Goal: Task Accomplishment & Management: Use online tool/utility

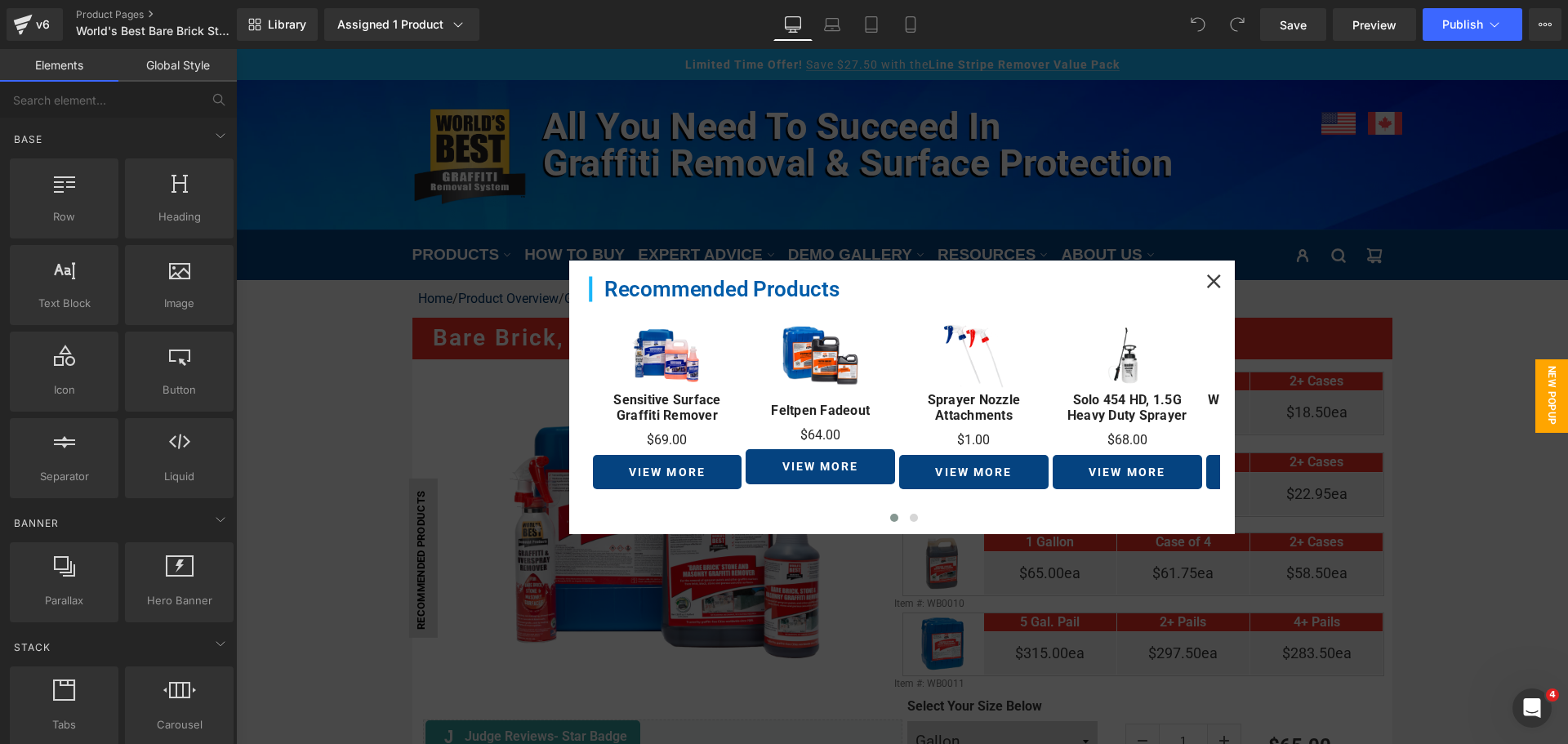
click at [1207, 278] on icon at bounding box center [1214, 281] width 13 height 13
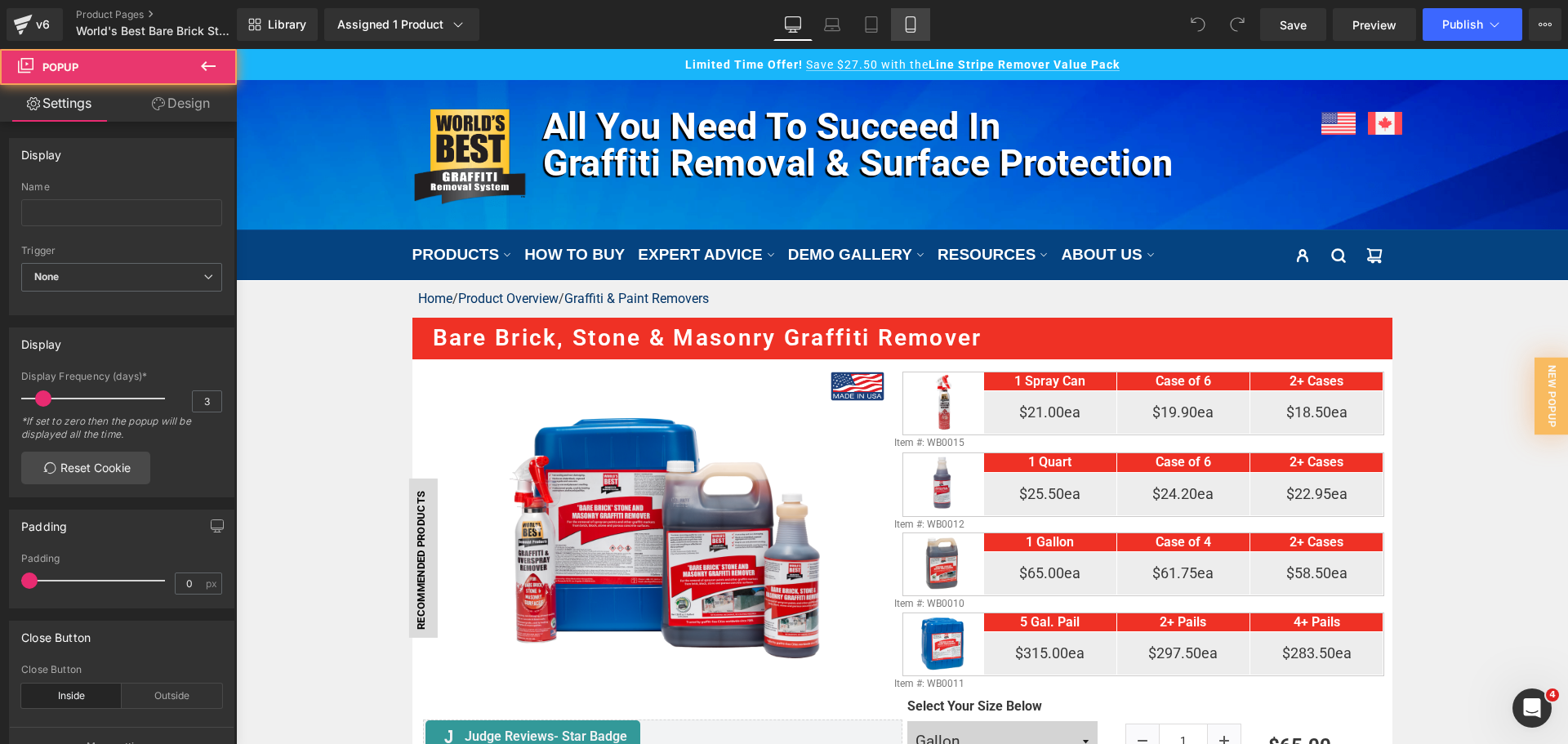
click at [908, 22] on icon at bounding box center [910, 24] width 16 height 16
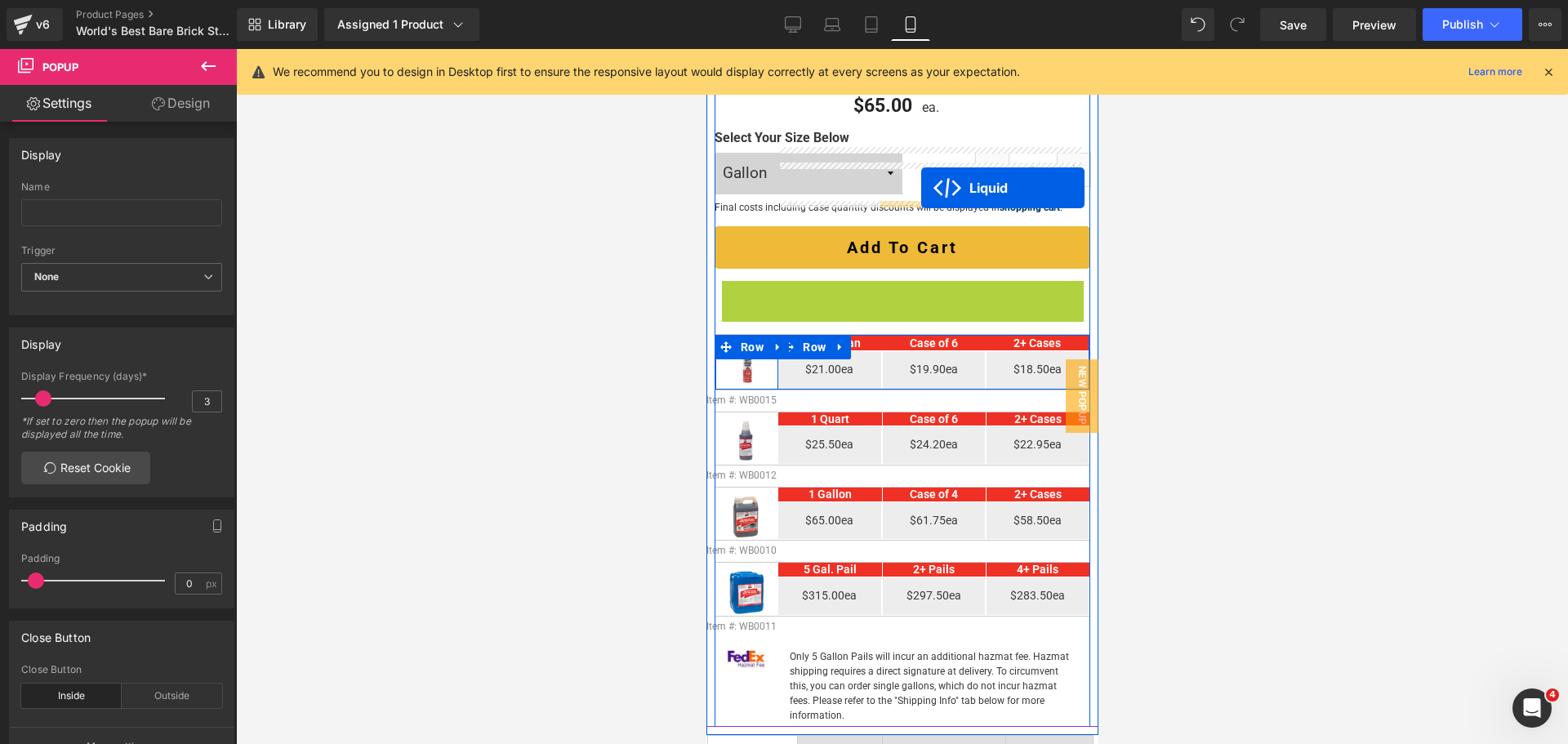
scroll to position [735, 0]
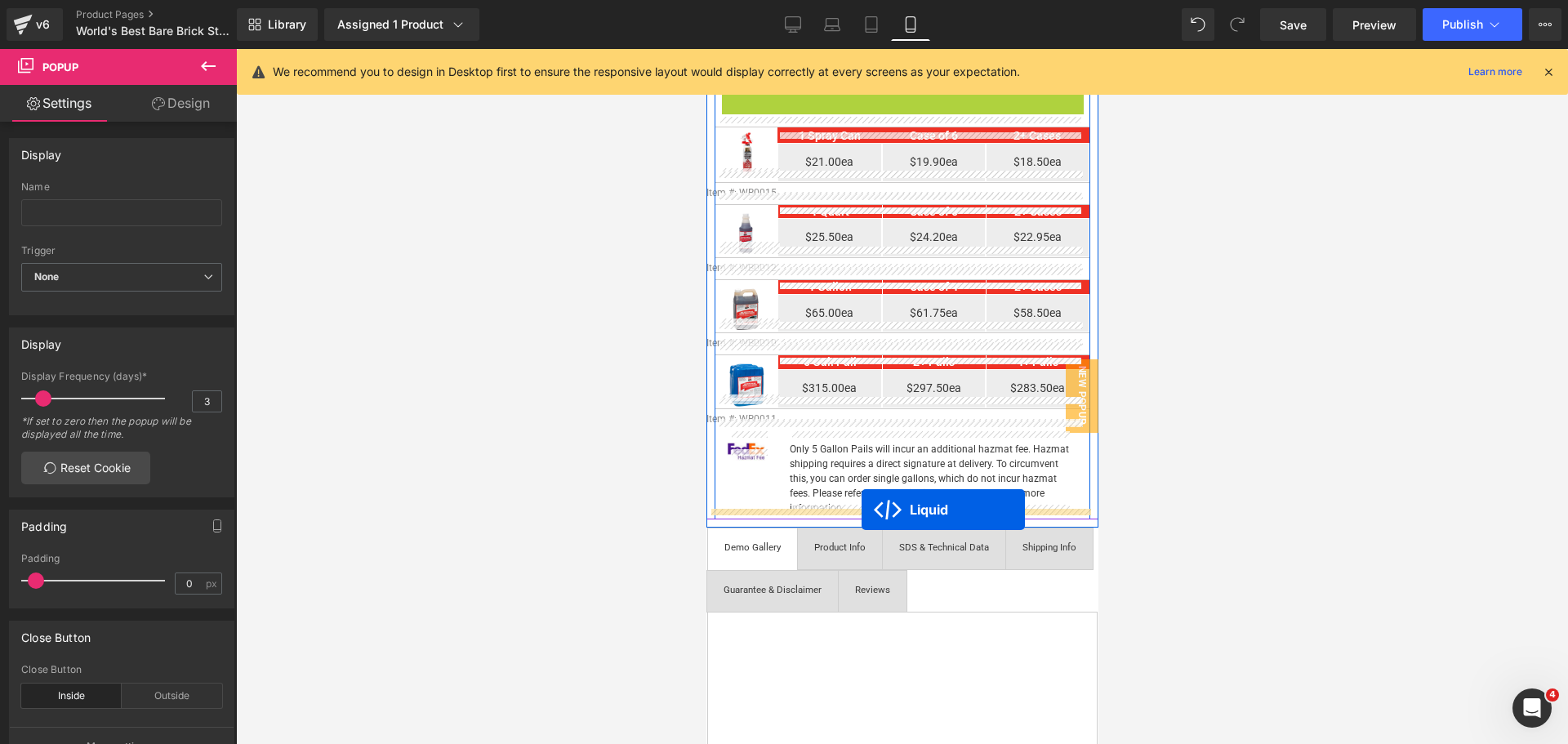
drag, startPoint x: 888, startPoint y: 402, endPoint x: 861, endPoint y: 509, distance: 110.4
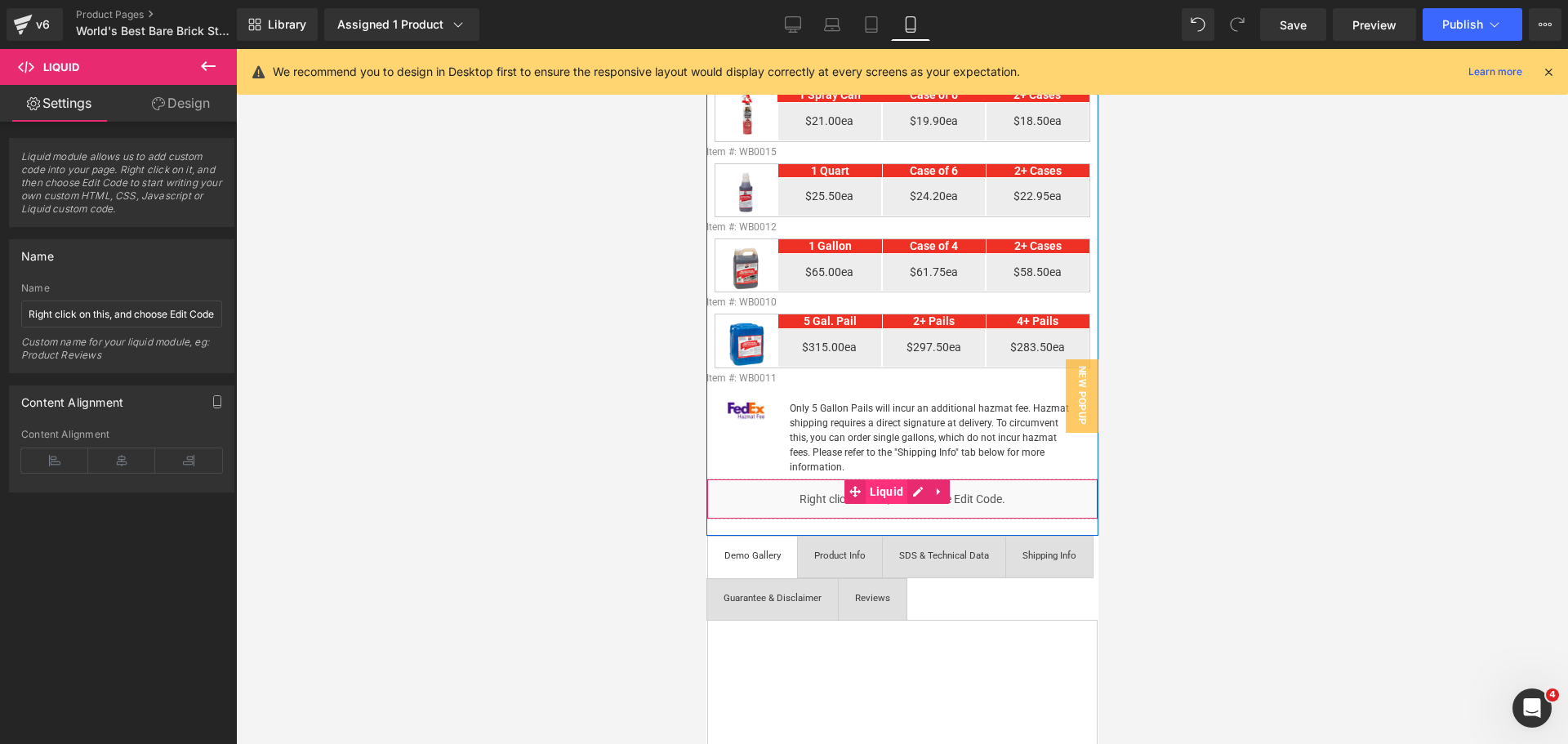
click at [881, 483] on span "Liquid" at bounding box center [886, 491] width 42 height 24
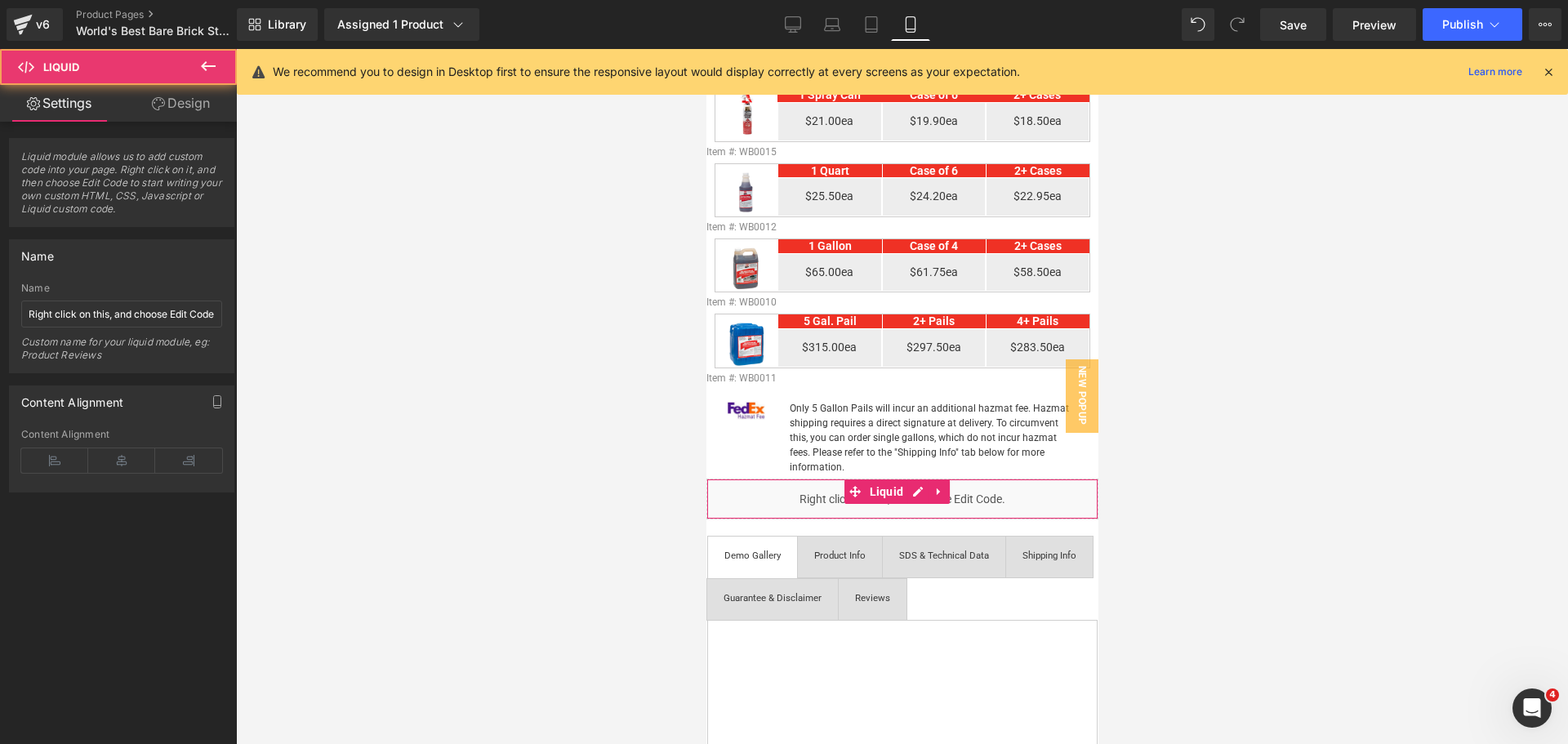
drag, startPoint x: 170, startPoint y: 109, endPoint x: 85, endPoint y: 218, distance: 138.2
click at [170, 109] on link "Design" at bounding box center [181, 104] width 118 height 37
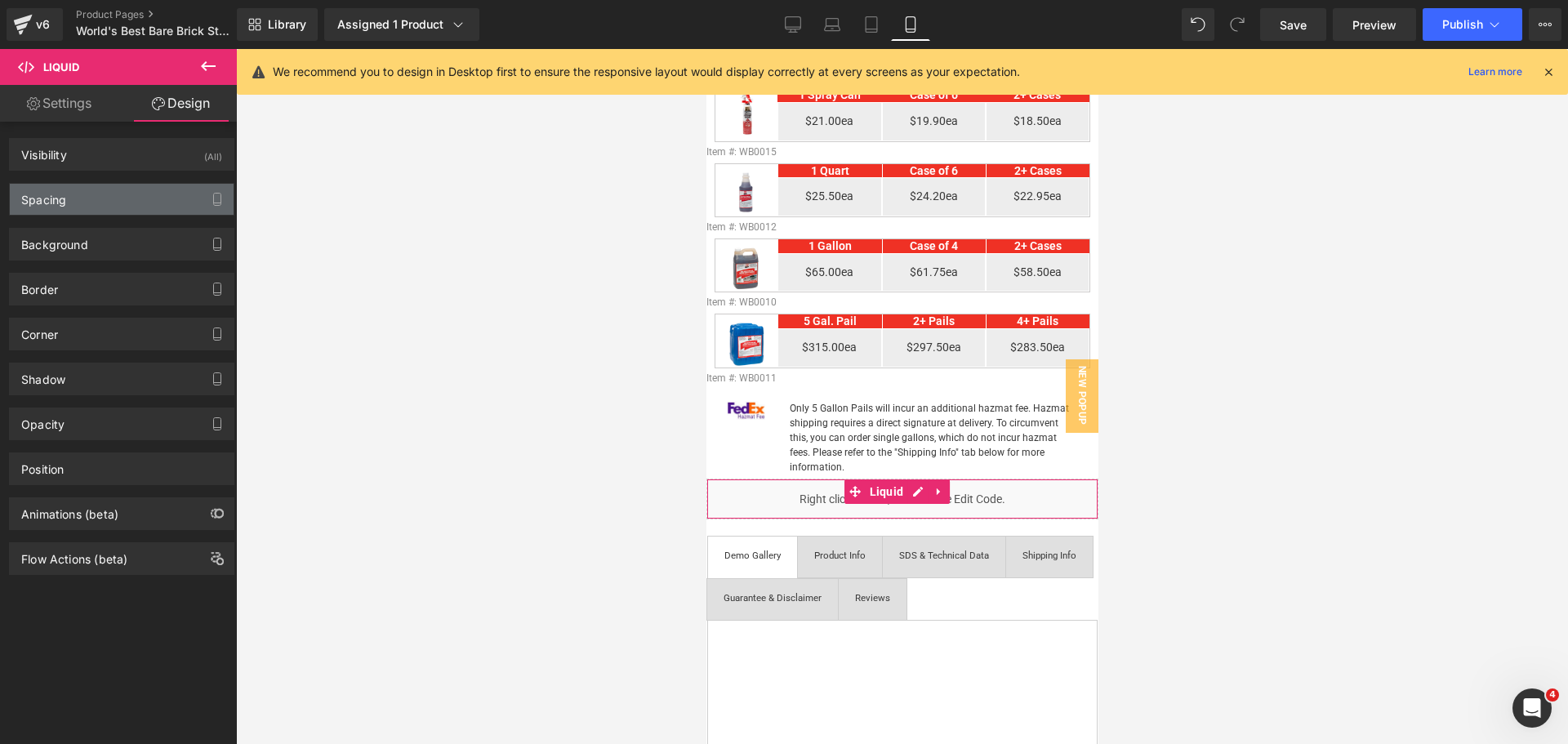
click at [93, 202] on div "Spacing" at bounding box center [121, 199] width 224 height 31
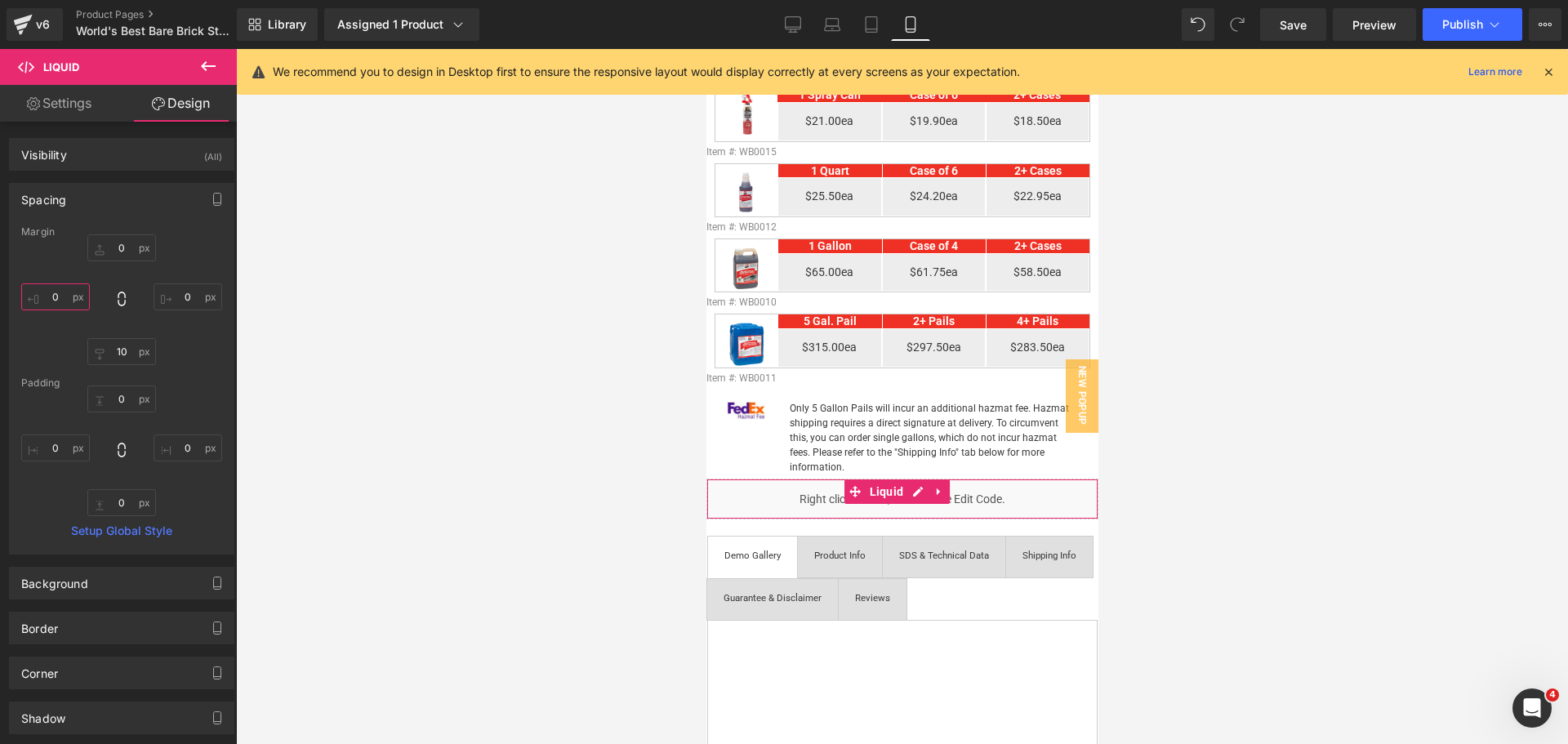
click at [51, 305] on input "0" at bounding box center [55, 297] width 68 height 27
type input "5"
click at [172, 296] on input "0" at bounding box center [187, 297] width 68 height 27
type input "5"
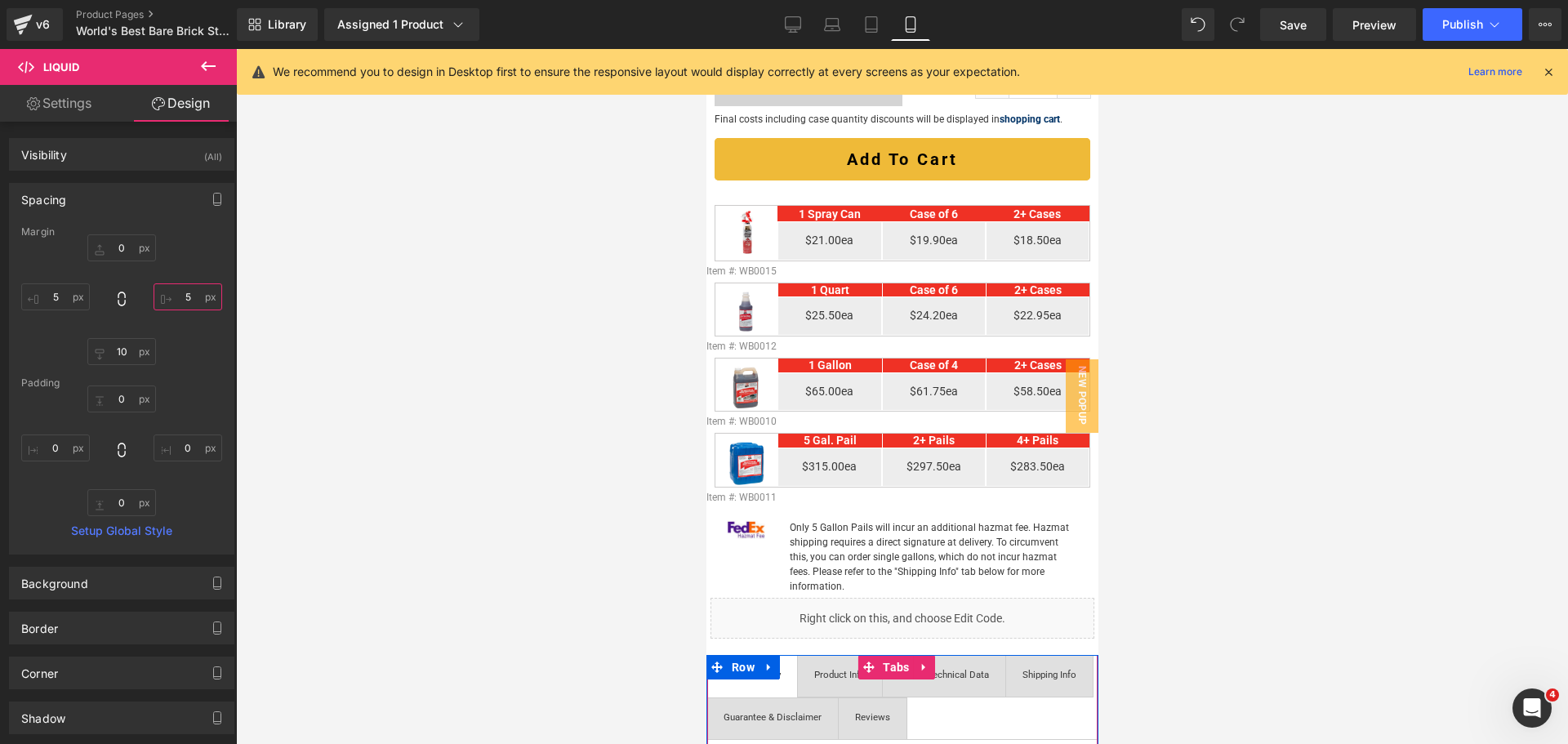
scroll to position [490, 0]
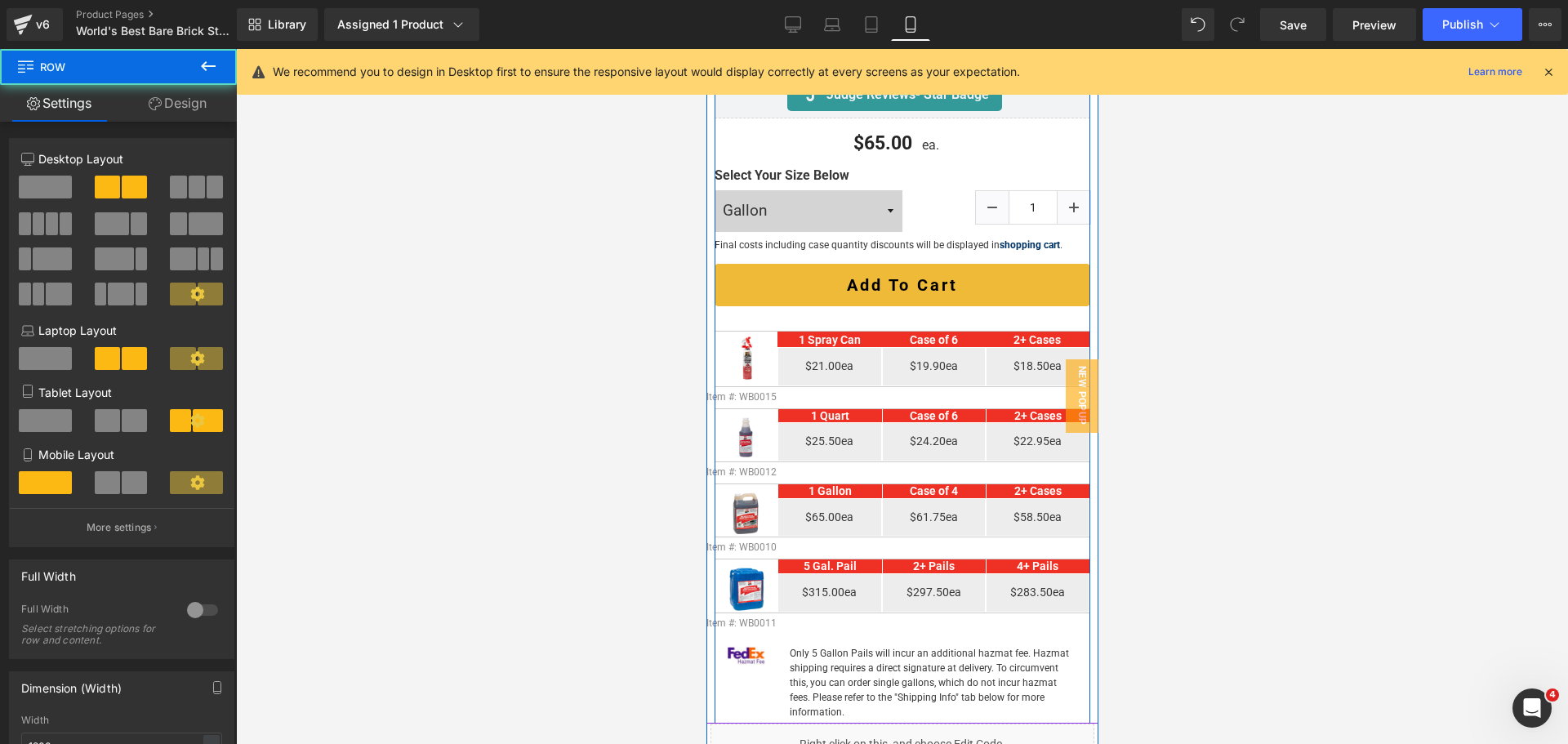
click at [874, 302] on div "Image 1 Spray Can Heading Case of 6 Heading 2+ Cases Heading Row $21.00ea Text …" at bounding box center [901, 483] width 375 height 484
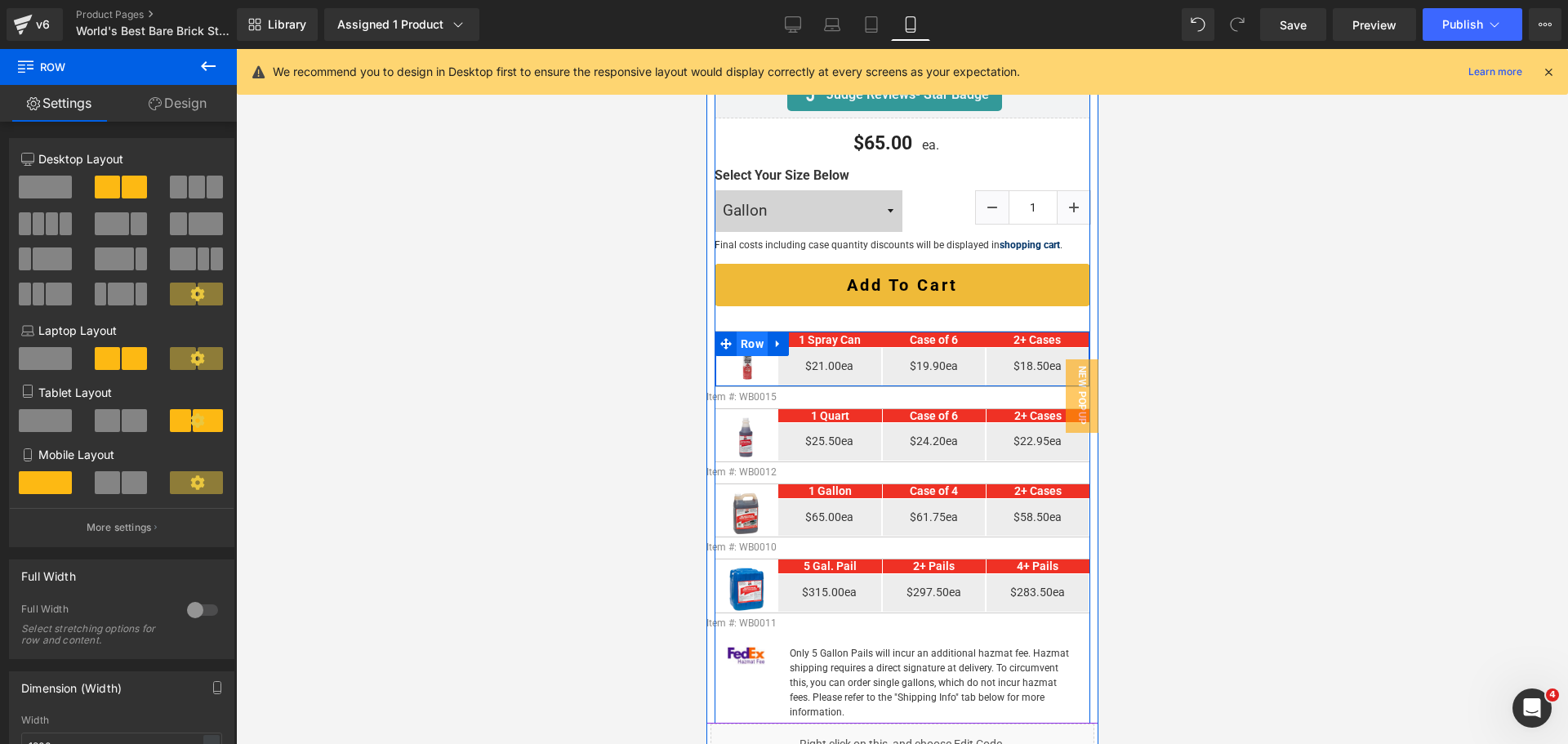
click at [747, 332] on span "Row" at bounding box center [751, 343] width 31 height 24
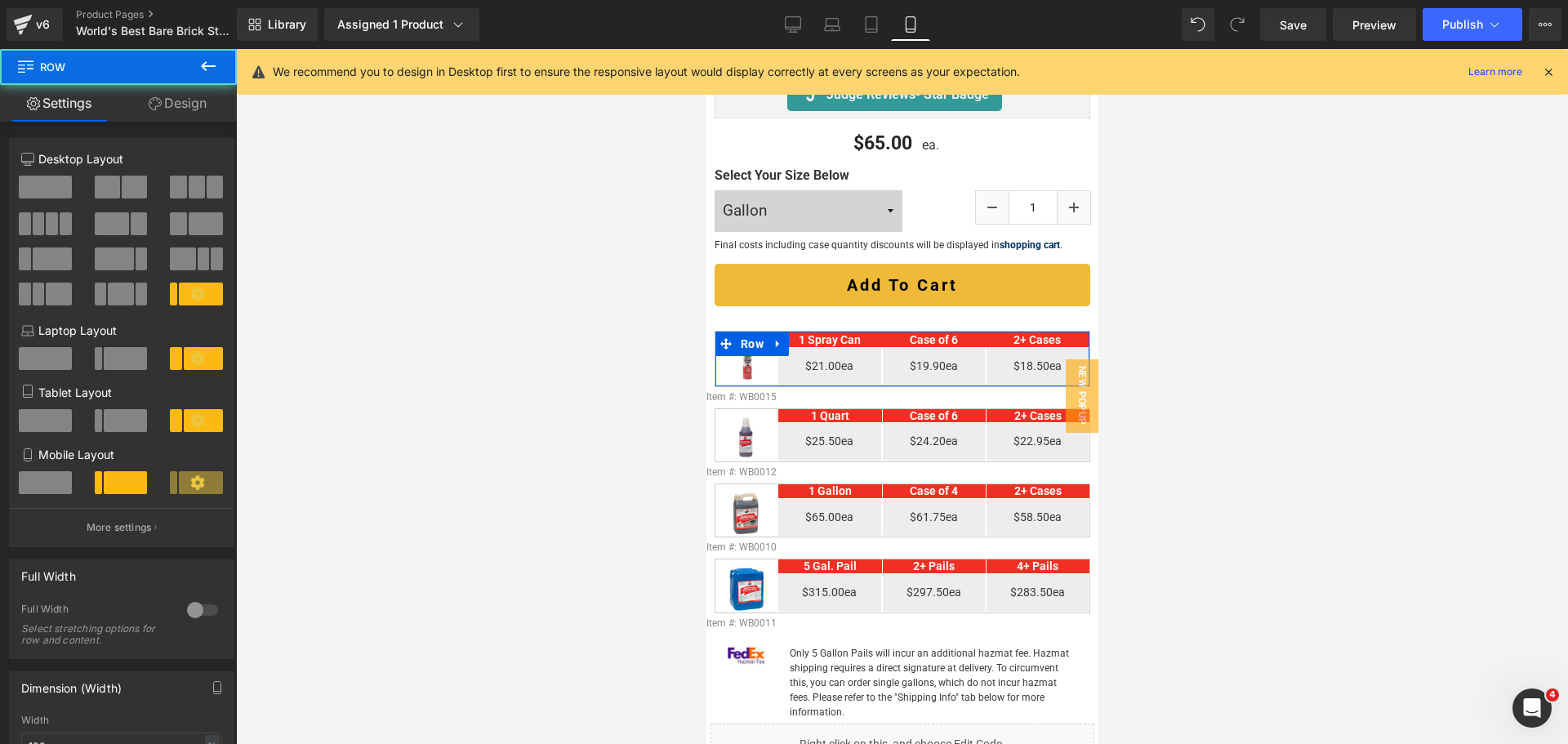
click at [164, 104] on link "Design" at bounding box center [177, 104] width 118 height 37
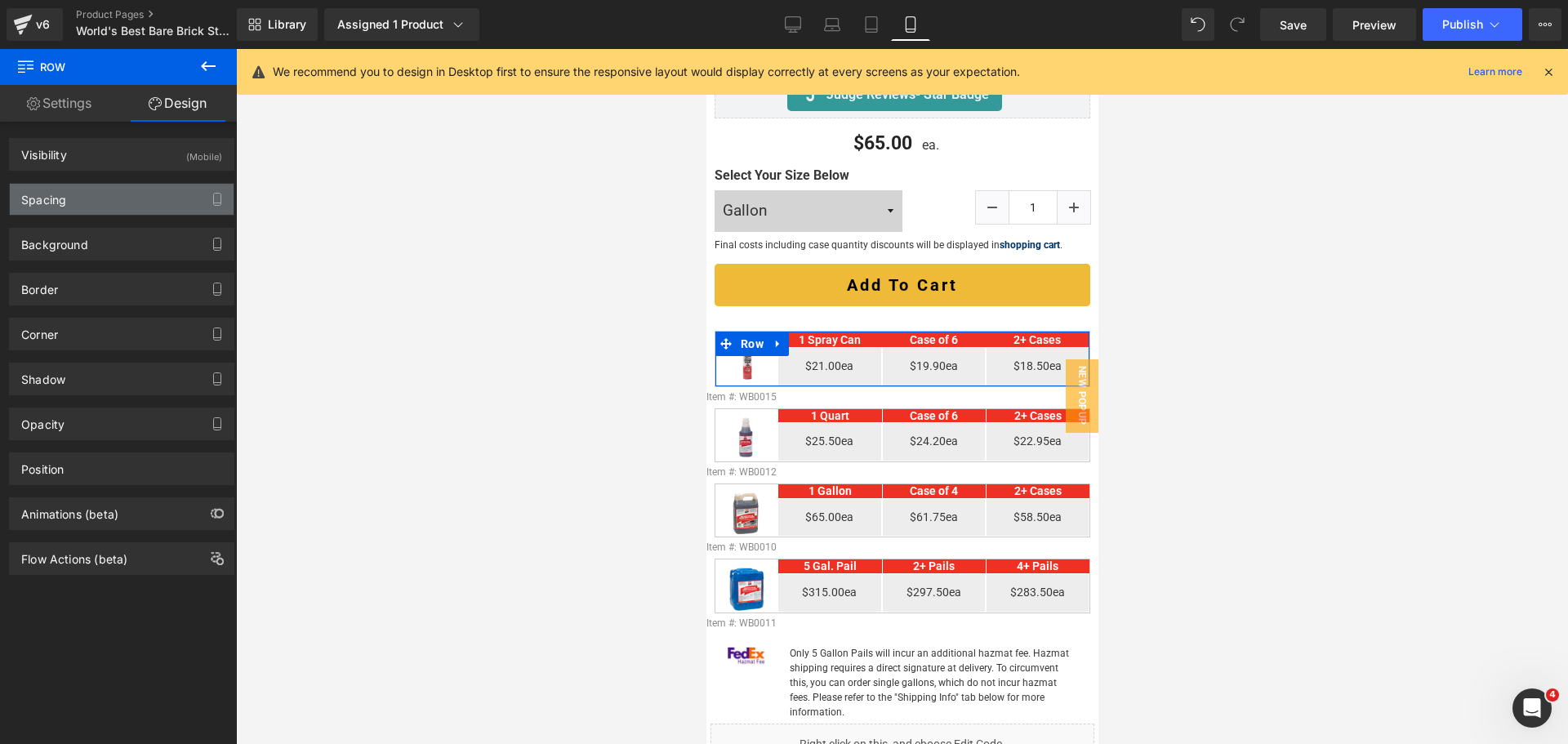
click at [57, 205] on div "Spacing" at bounding box center [43, 195] width 45 height 23
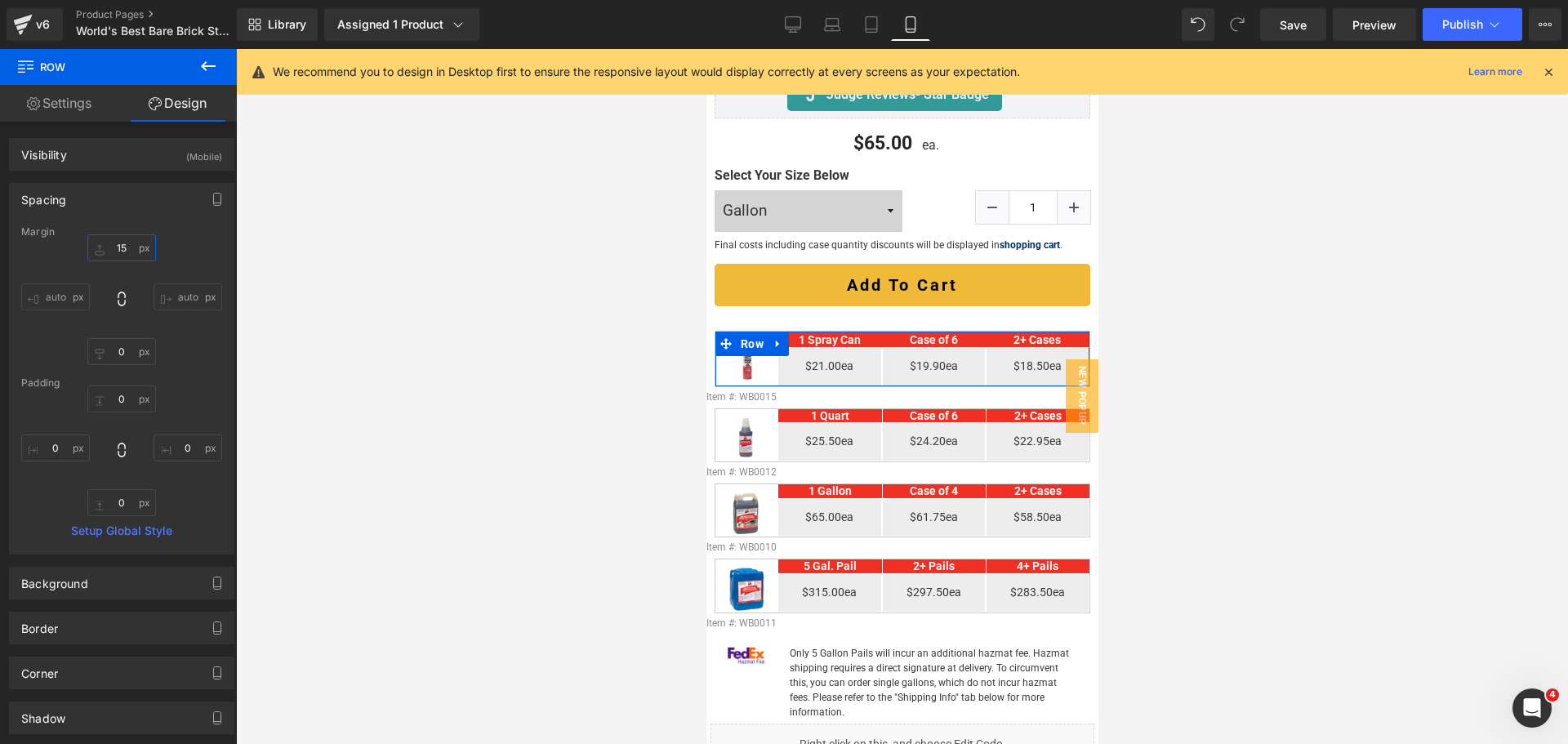
click at [131, 261] on input "15" at bounding box center [121, 248] width 68 height 27
type input "10"
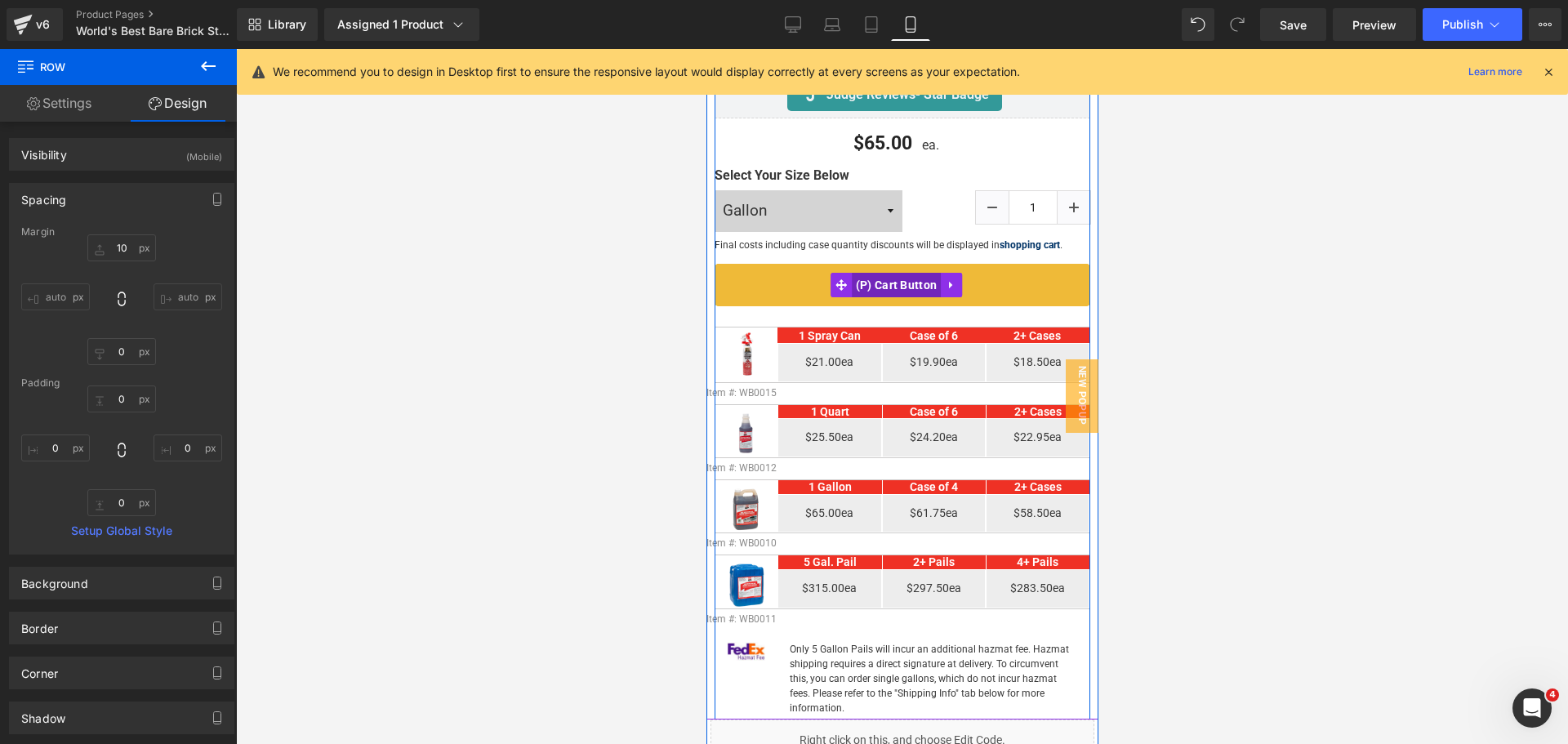
click at [881, 272] on span "(P) Cart Button" at bounding box center [896, 284] width 90 height 24
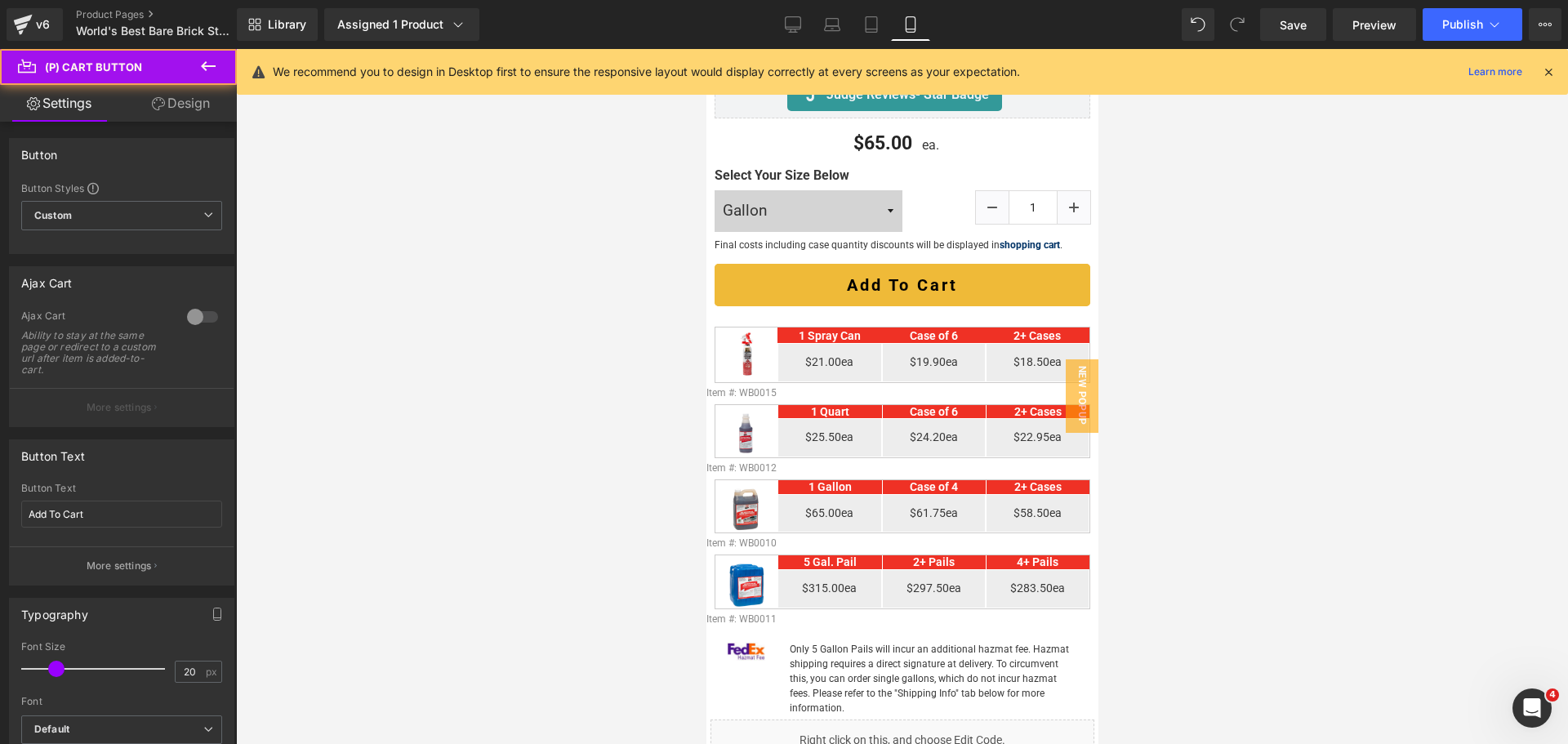
click at [177, 111] on link "Design" at bounding box center [181, 104] width 118 height 37
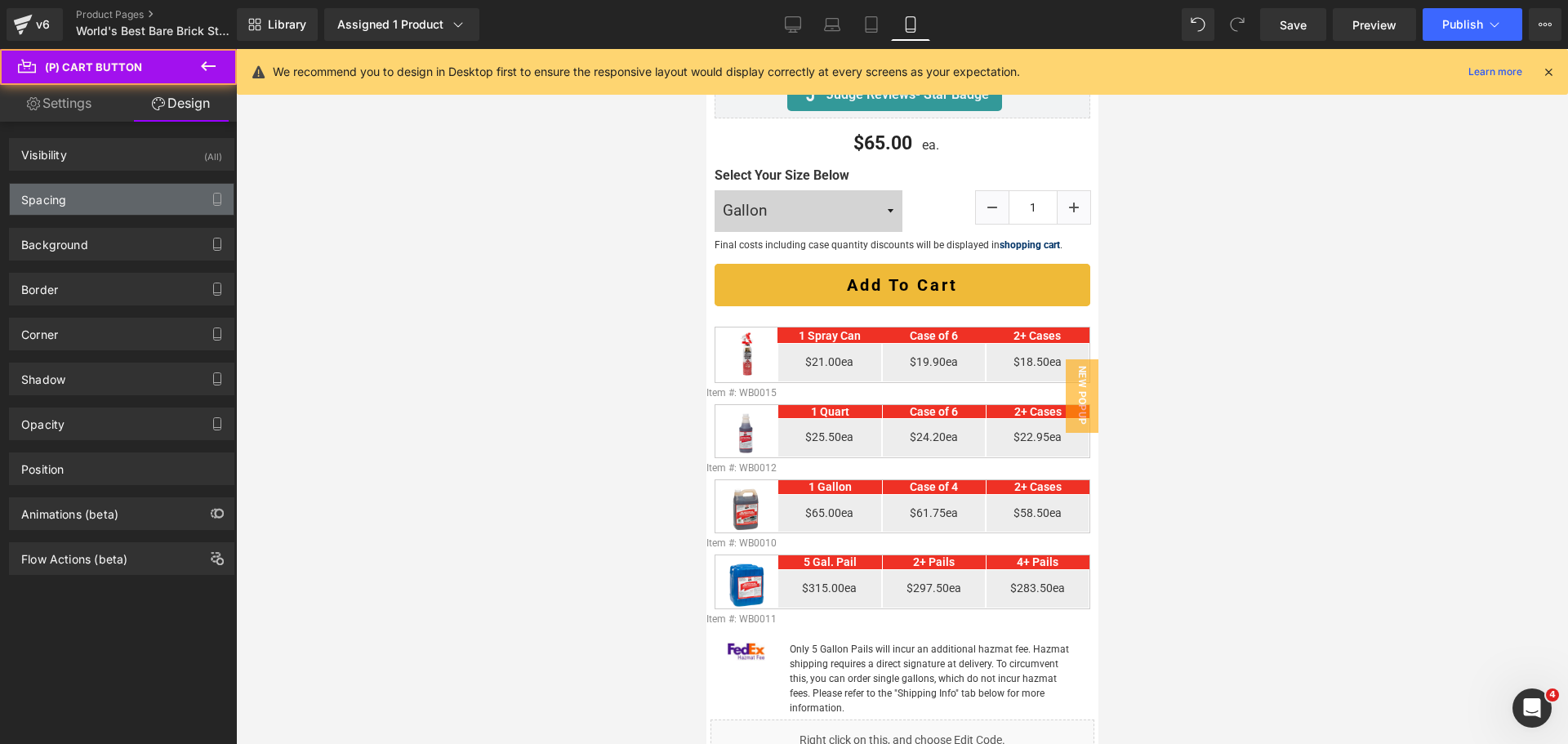
click at [110, 191] on div "Spacing" at bounding box center [121, 199] width 224 height 31
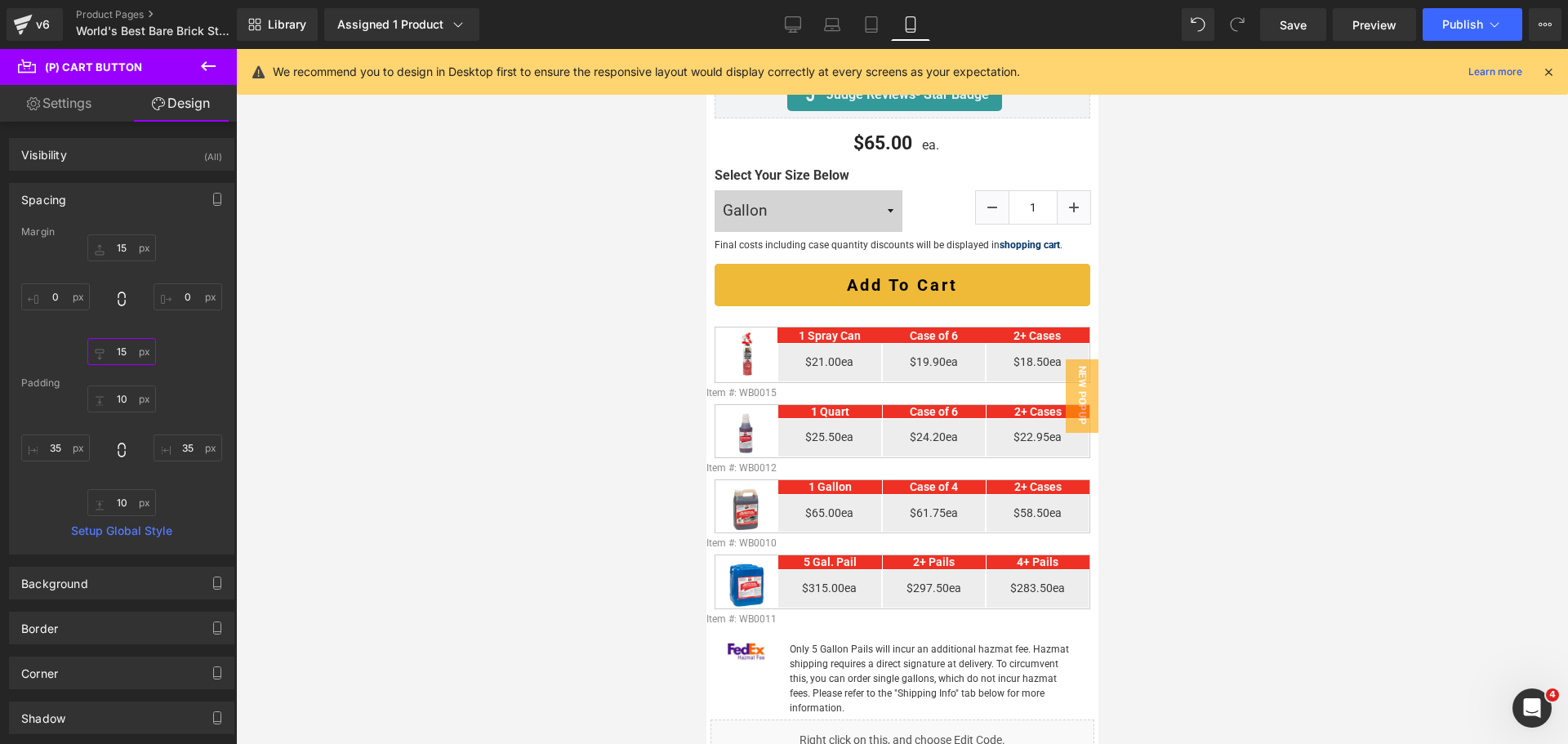
click at [119, 346] on input "15" at bounding box center [121, 352] width 68 height 27
type input "10"
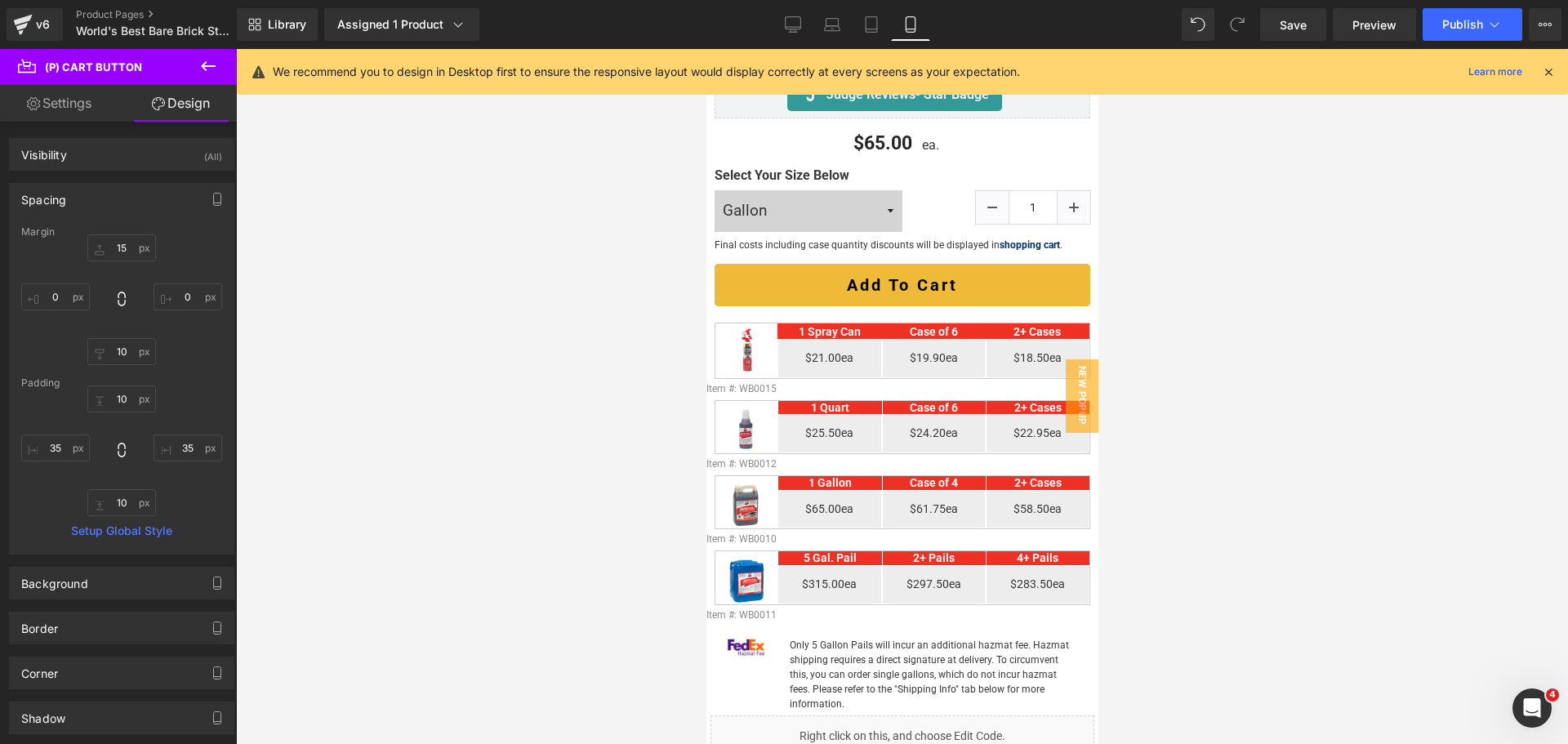
click at [1331, 353] on div at bounding box center [902, 396] width 1332 height 695
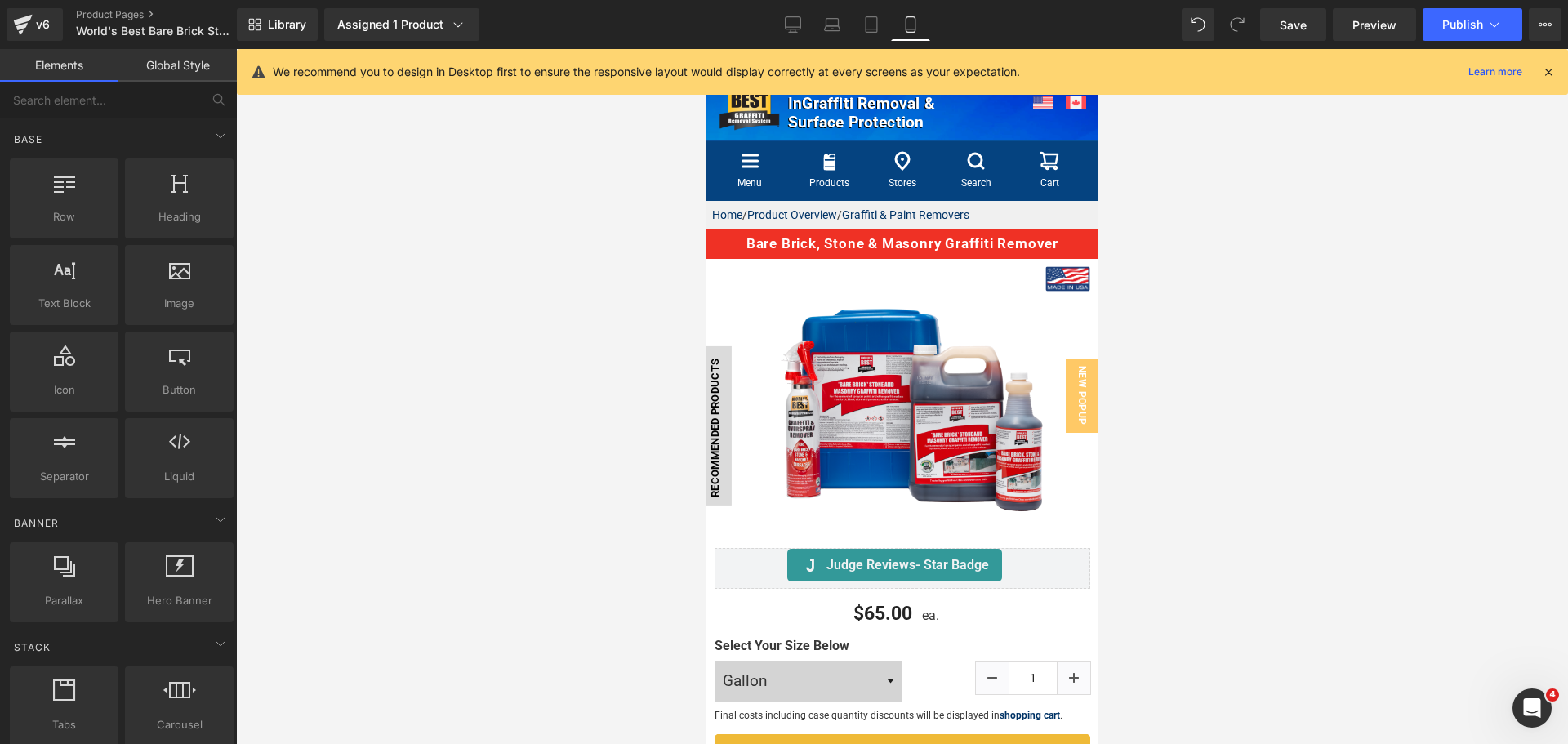
scroll to position [0, 0]
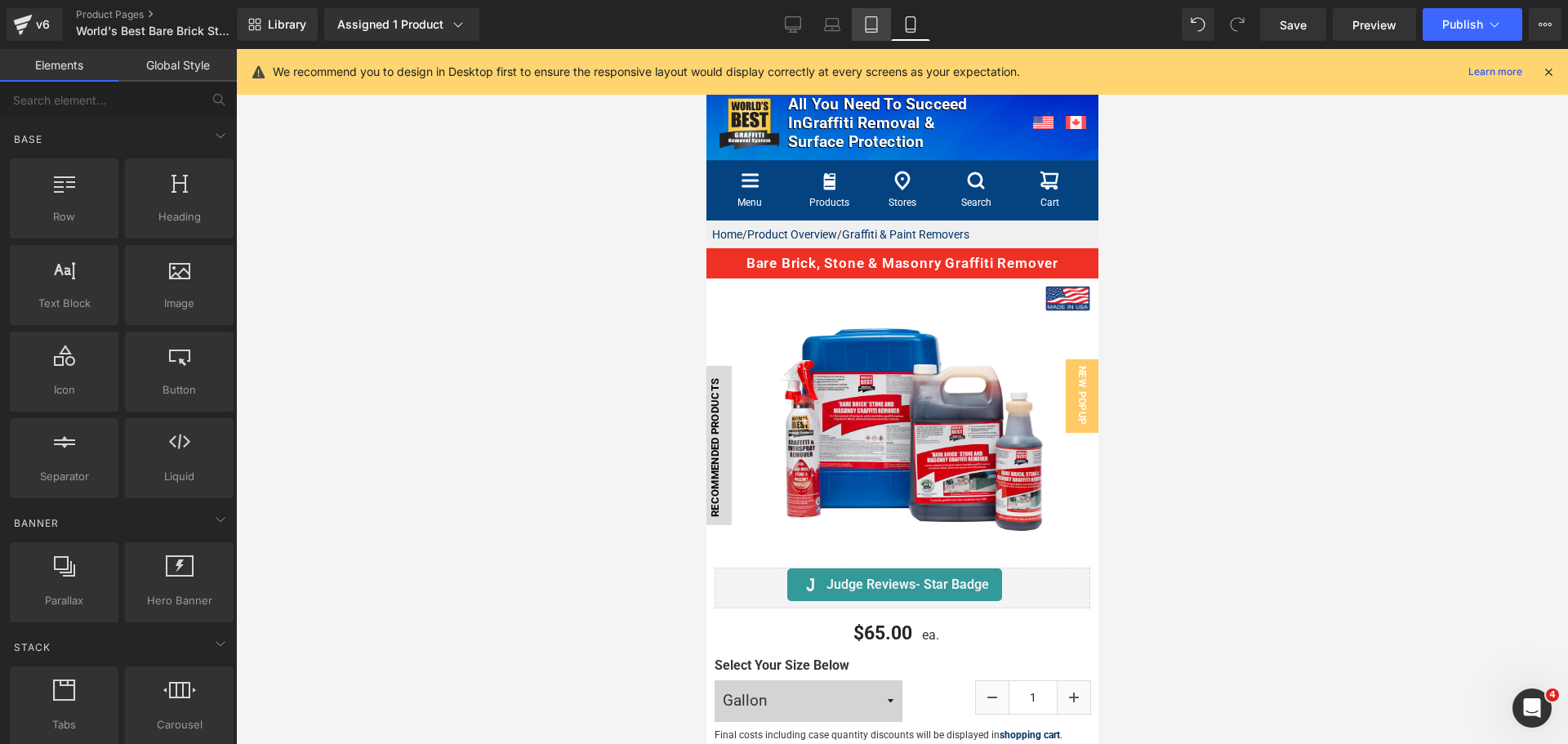
click at [861, 24] on link "Tablet" at bounding box center [871, 24] width 39 height 33
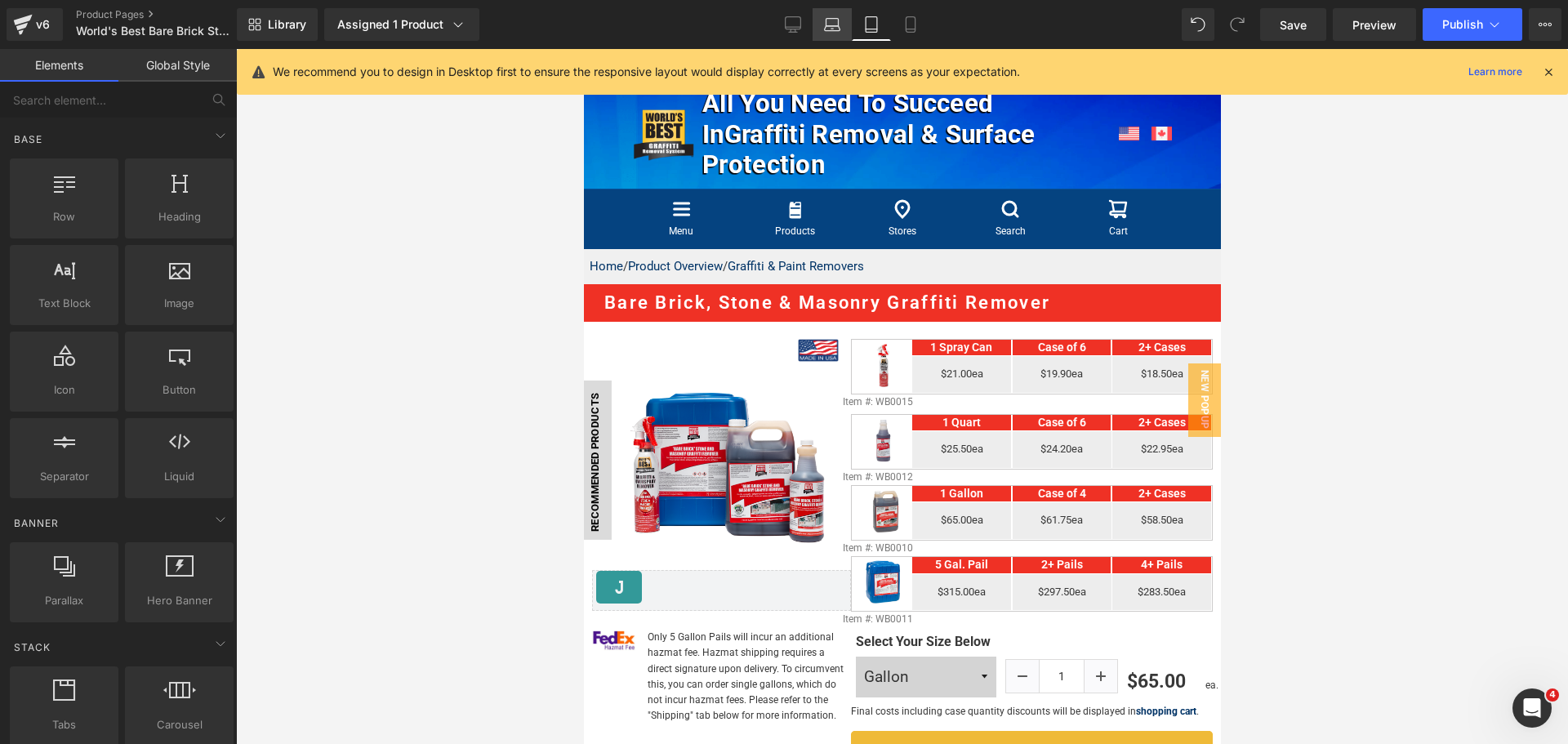
scroll to position [200, 0]
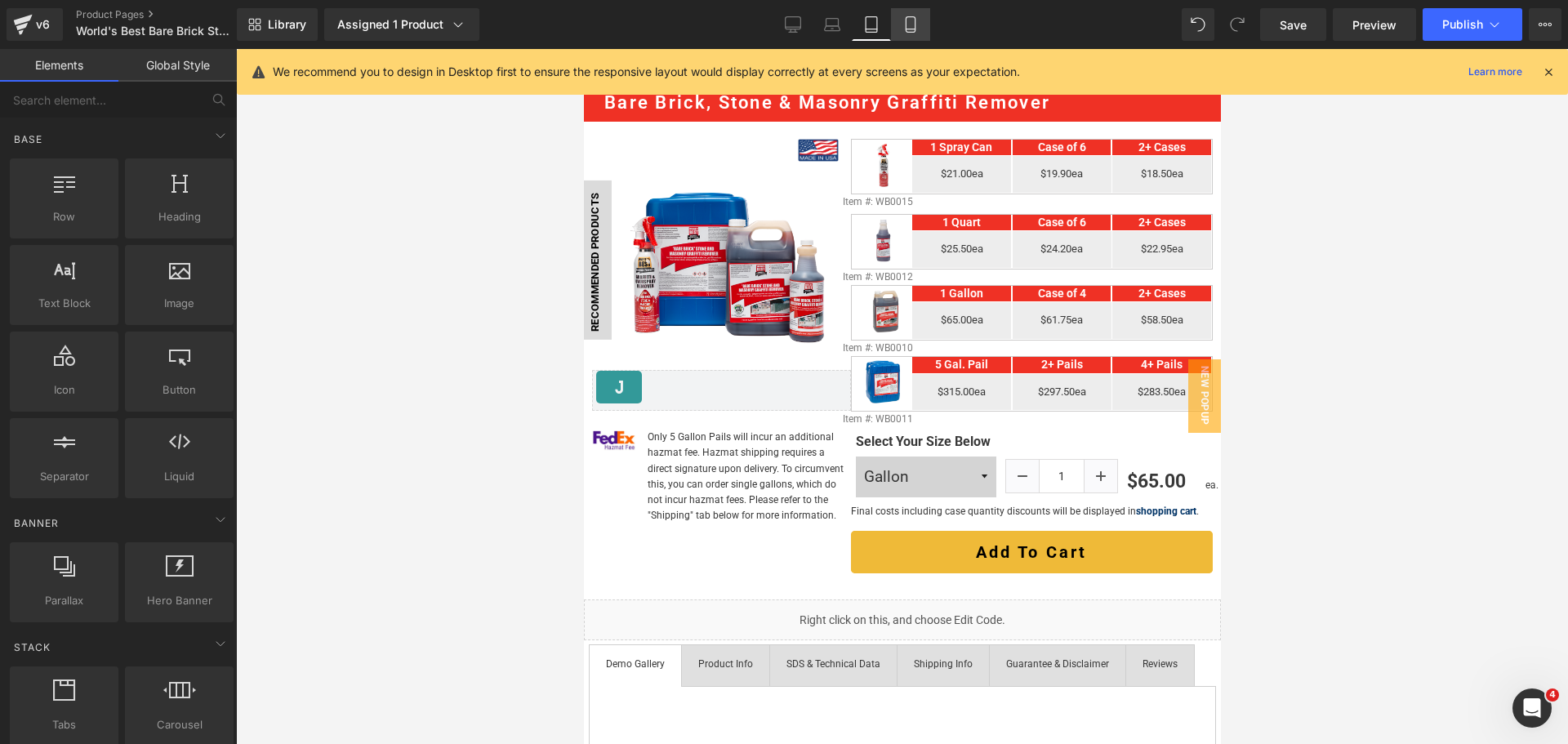
drag, startPoint x: 916, startPoint y: 22, endPoint x: 909, endPoint y: 33, distance: 13.0
click at [915, 30] on icon at bounding box center [910, 24] width 16 height 16
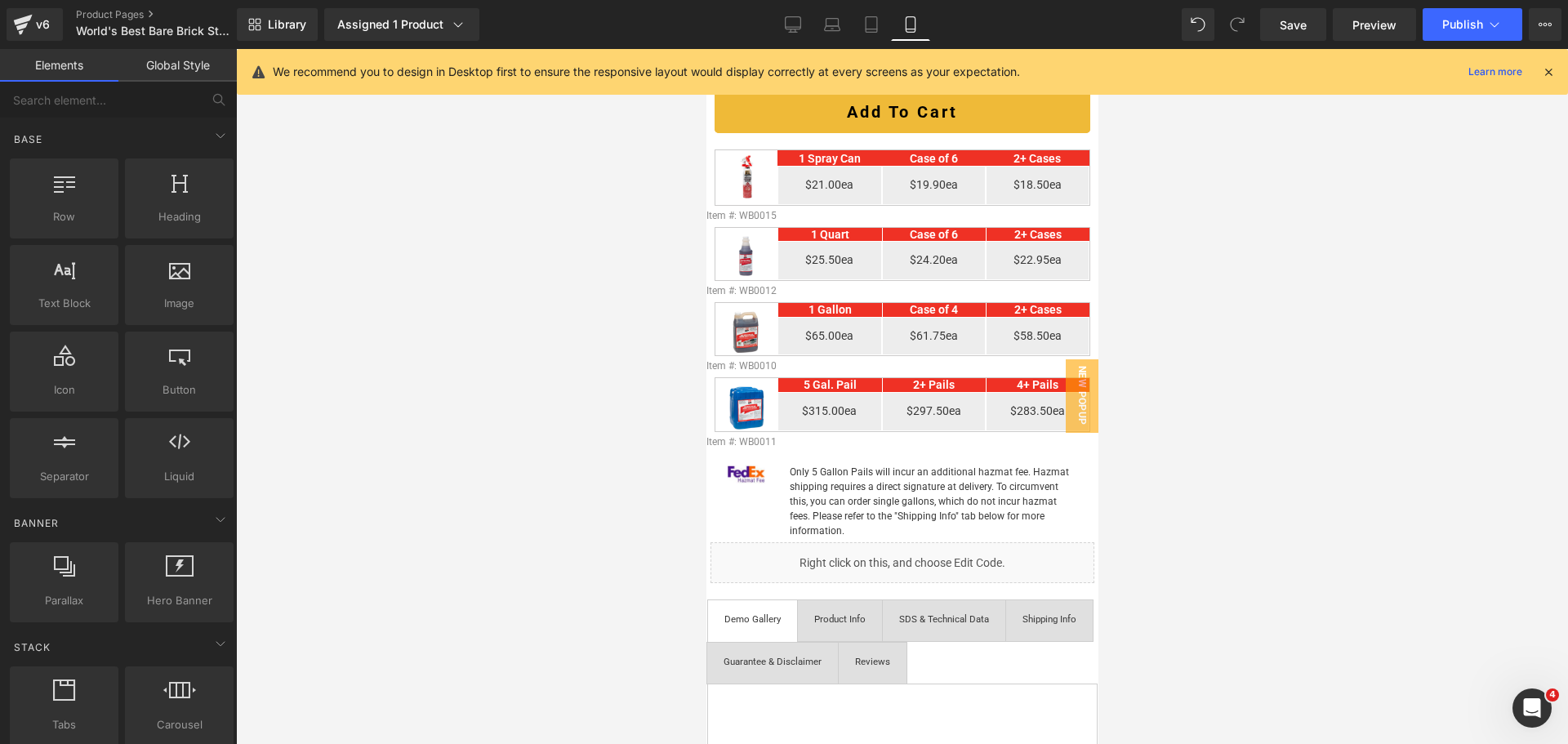
scroll to position [743, 0]
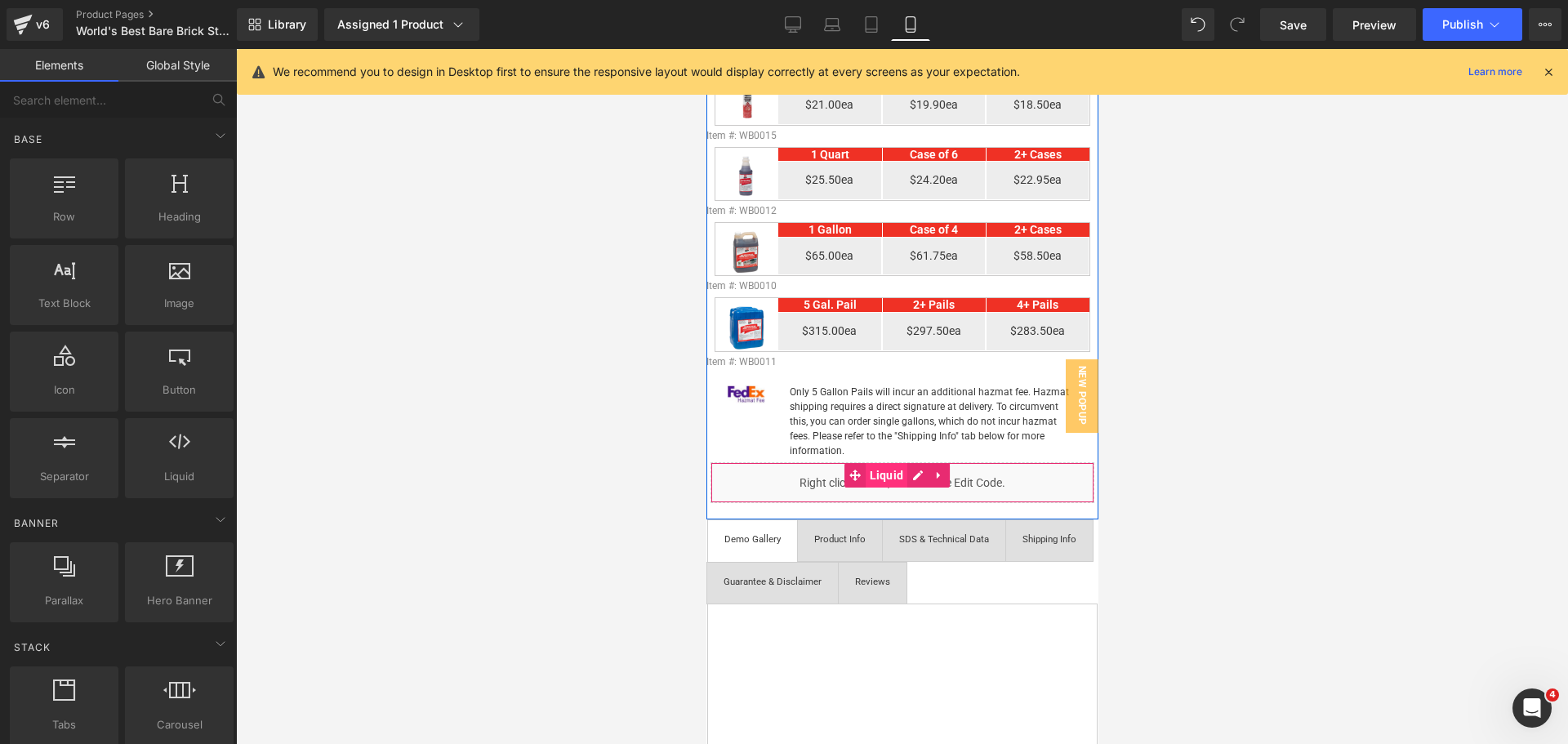
click at [884, 465] on span "Liquid" at bounding box center [886, 475] width 42 height 24
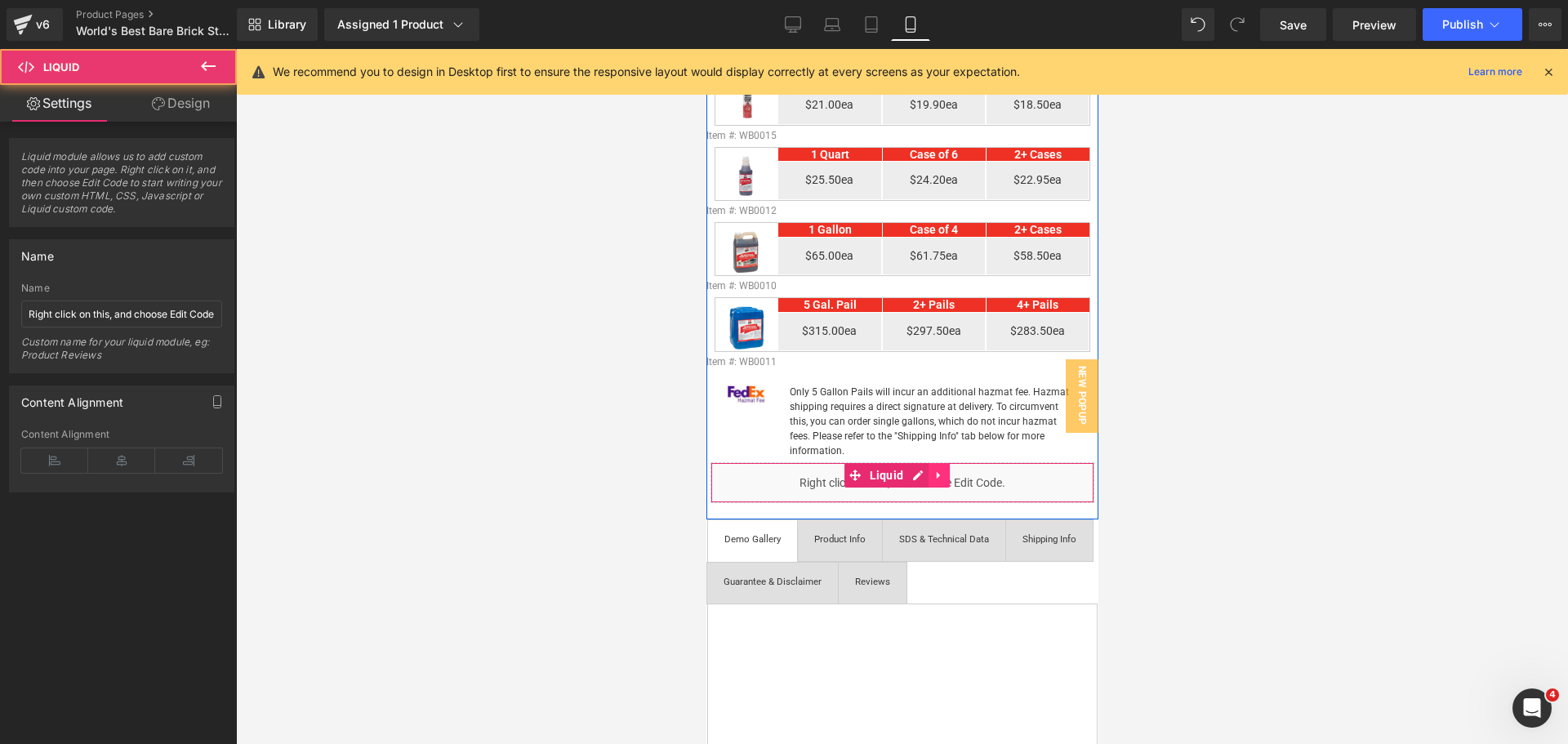
click at [940, 471] on icon at bounding box center [939, 476] width 12 height 13
click at [932, 470] on icon at bounding box center [928, 476] width 12 height 12
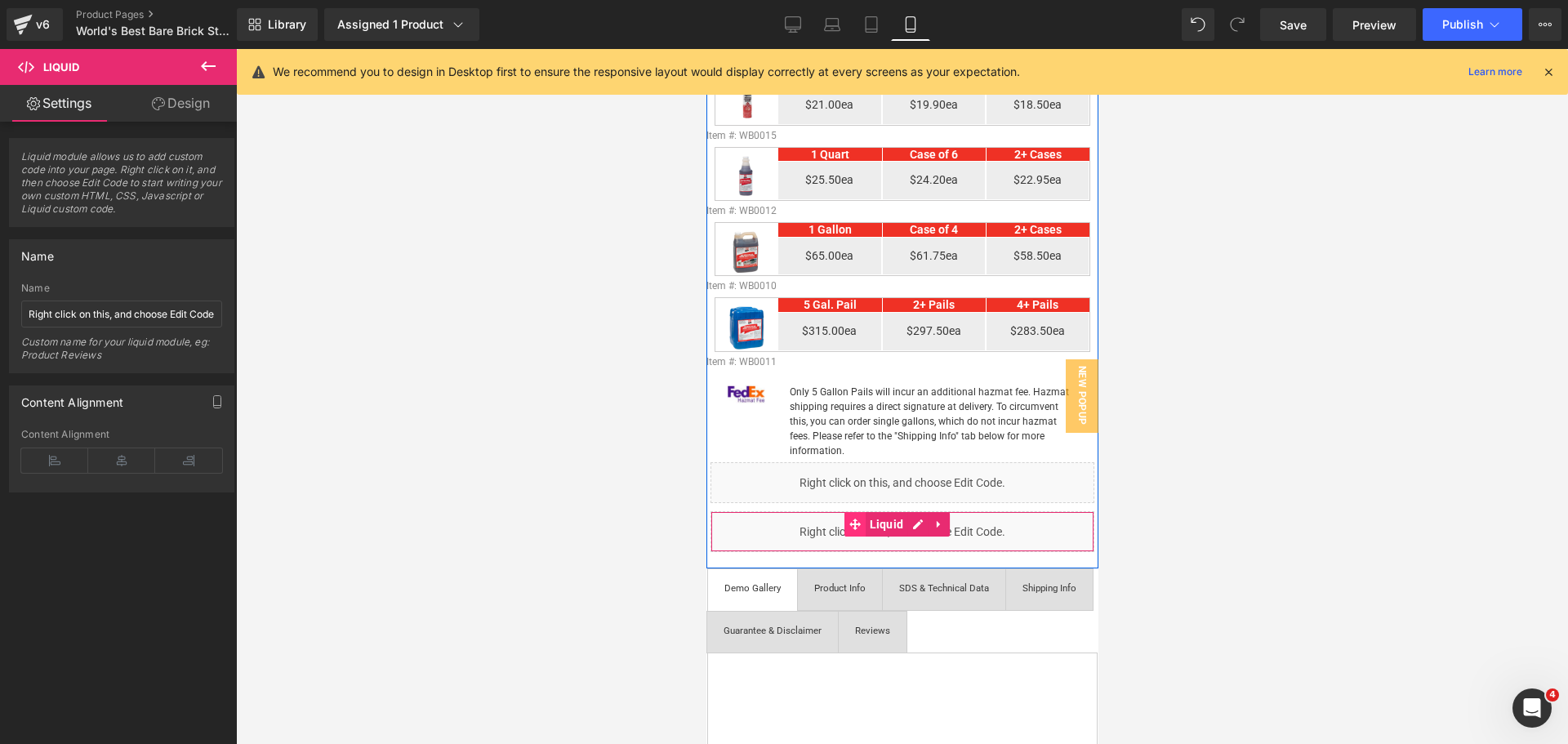
click at [857, 519] on icon at bounding box center [854, 525] width 12 height 13
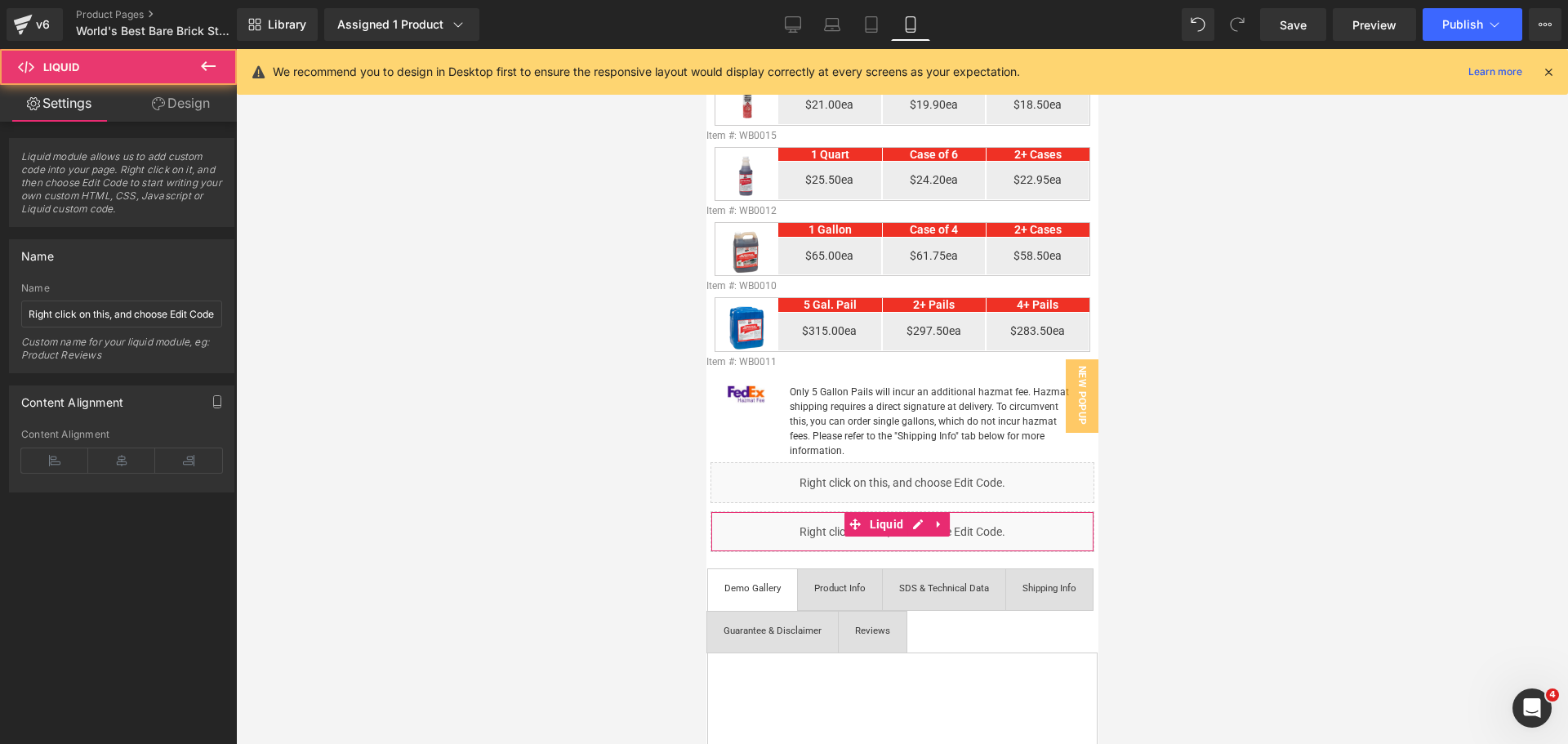
click at [206, 115] on link "Design" at bounding box center [181, 104] width 118 height 37
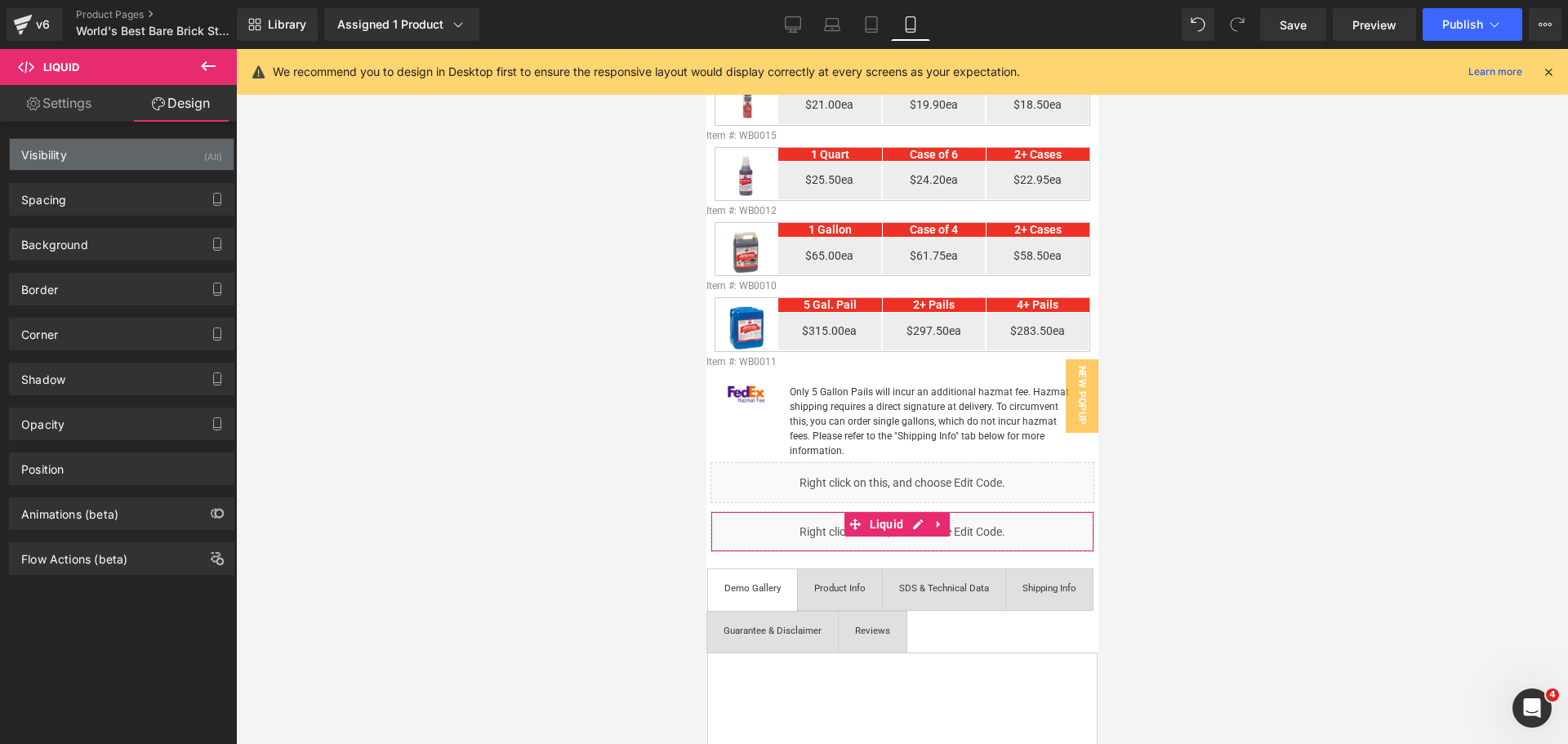
click at [168, 146] on div "Visibility (All)" at bounding box center [121, 154] width 224 height 31
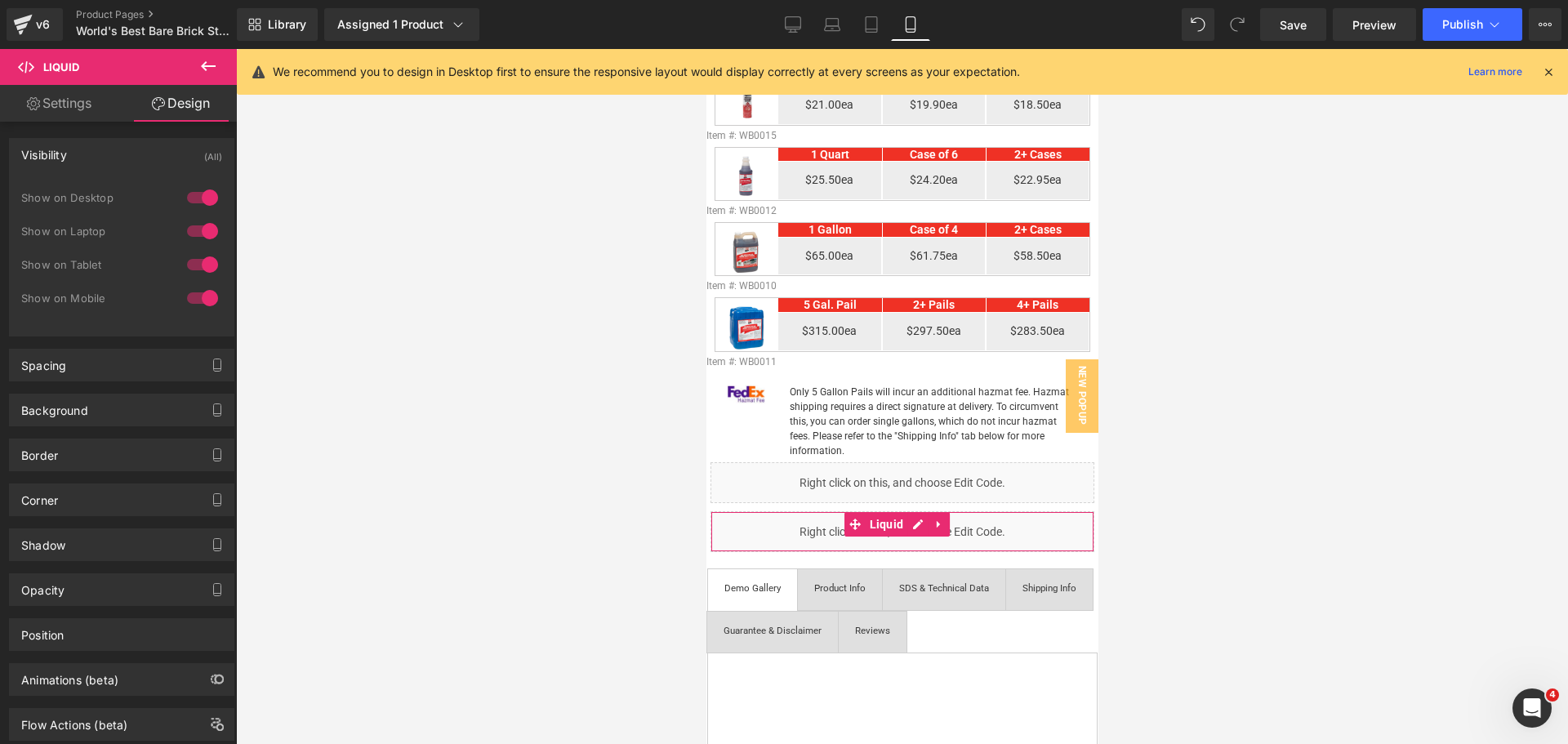
click at [202, 267] on div at bounding box center [202, 264] width 39 height 26
click at [199, 224] on div at bounding box center [202, 231] width 39 height 26
click at [206, 193] on div at bounding box center [202, 197] width 39 height 26
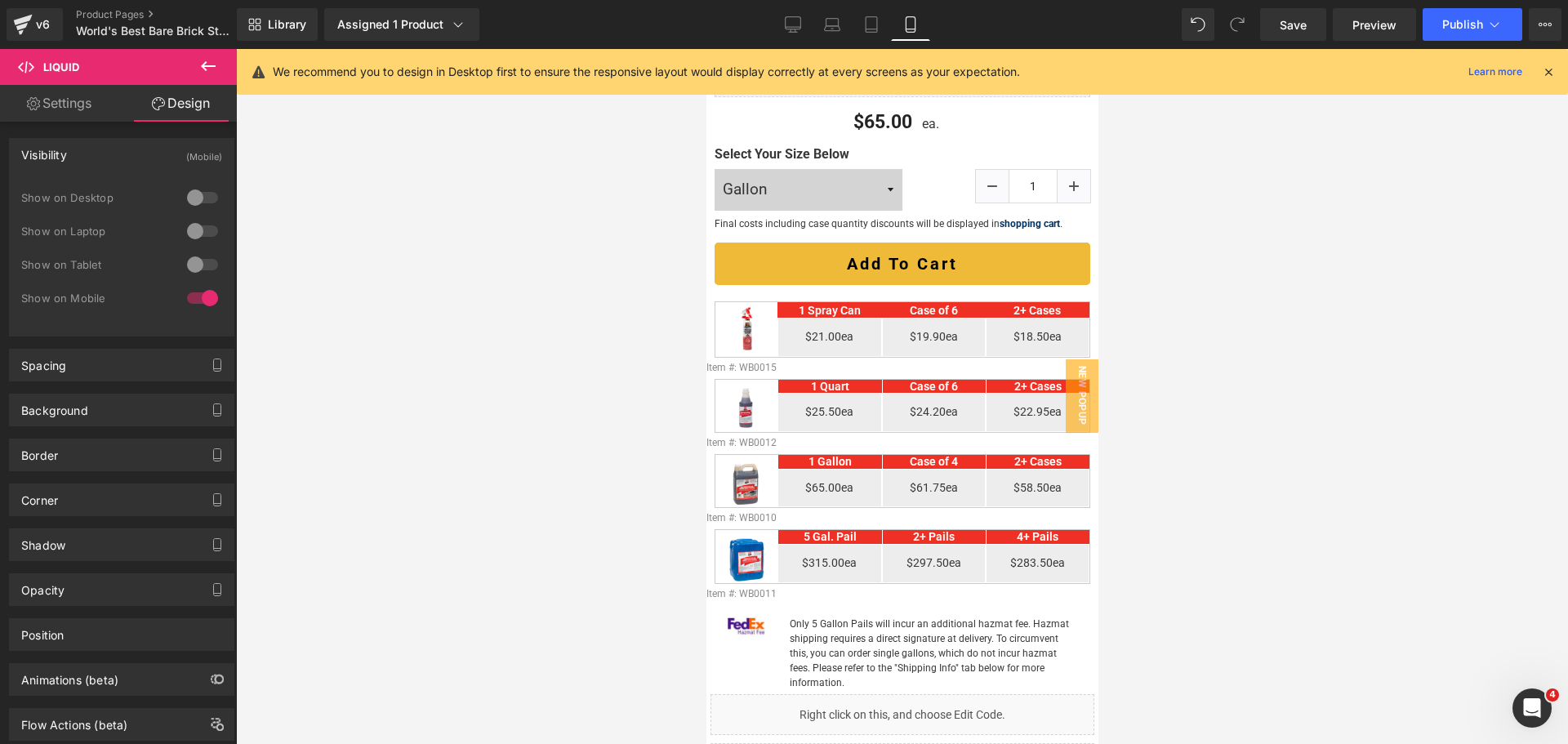
scroll to position [499, 0]
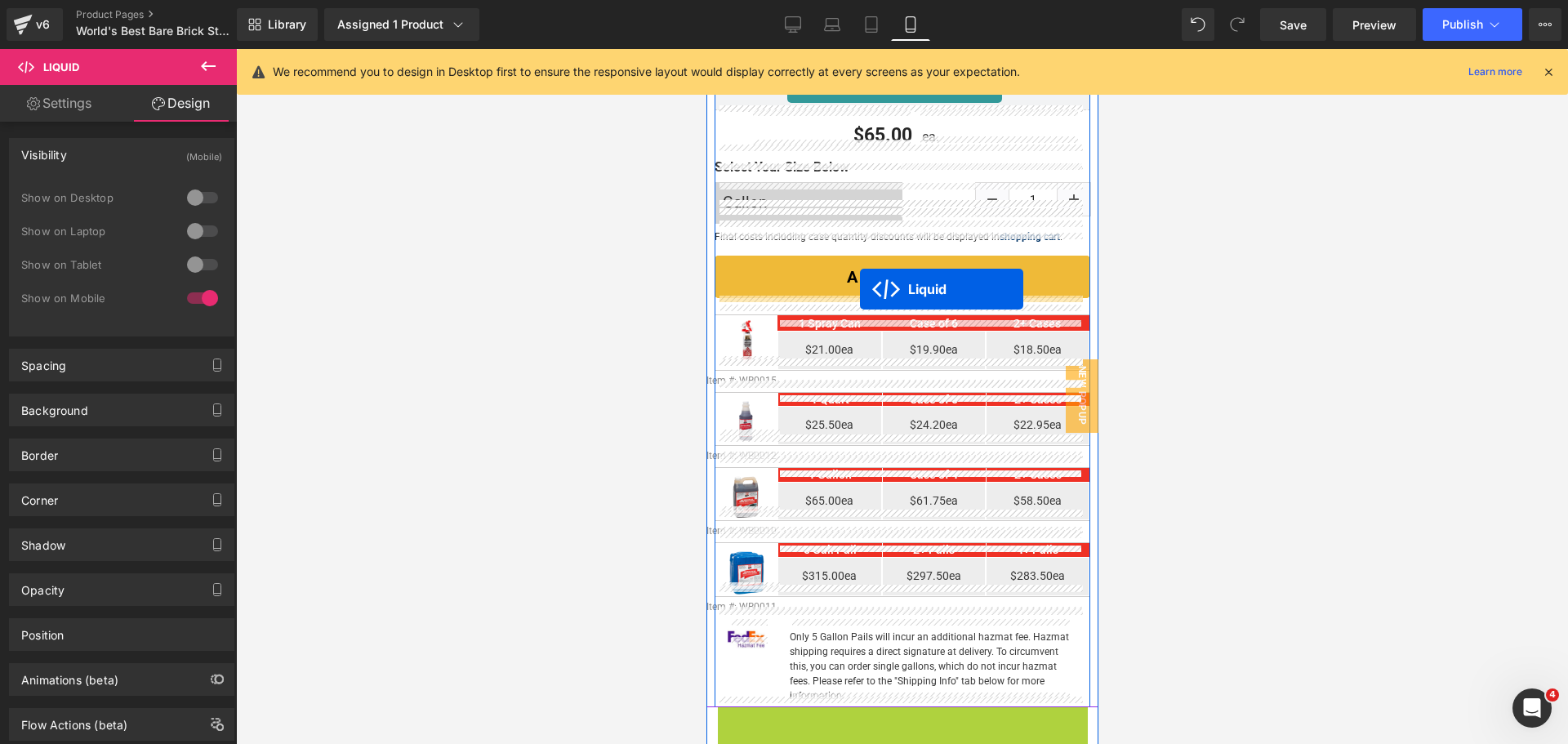
drag, startPoint x: 822, startPoint y: 461, endPoint x: 859, endPoint y: 289, distance: 175.9
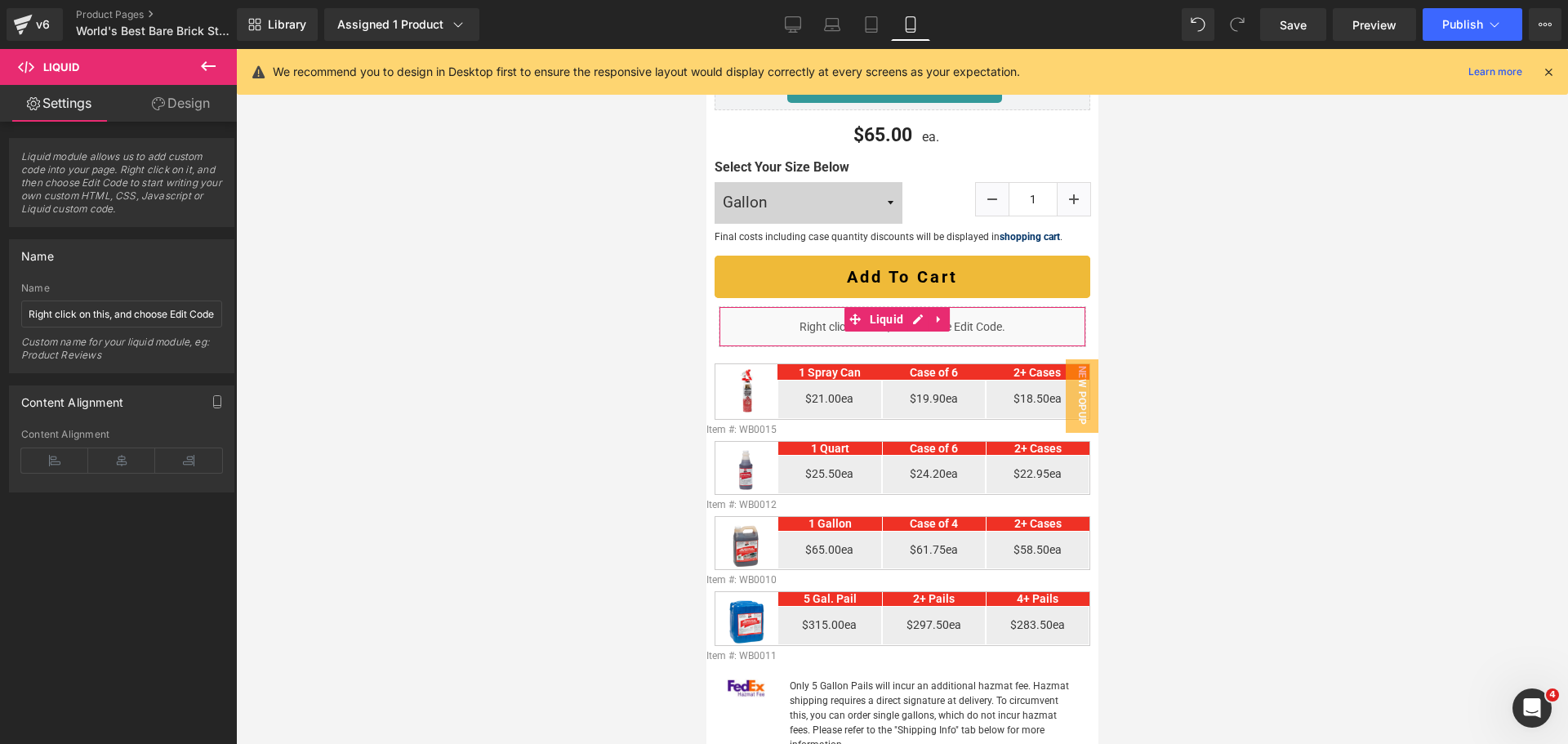
click at [197, 104] on link "Design" at bounding box center [181, 104] width 118 height 37
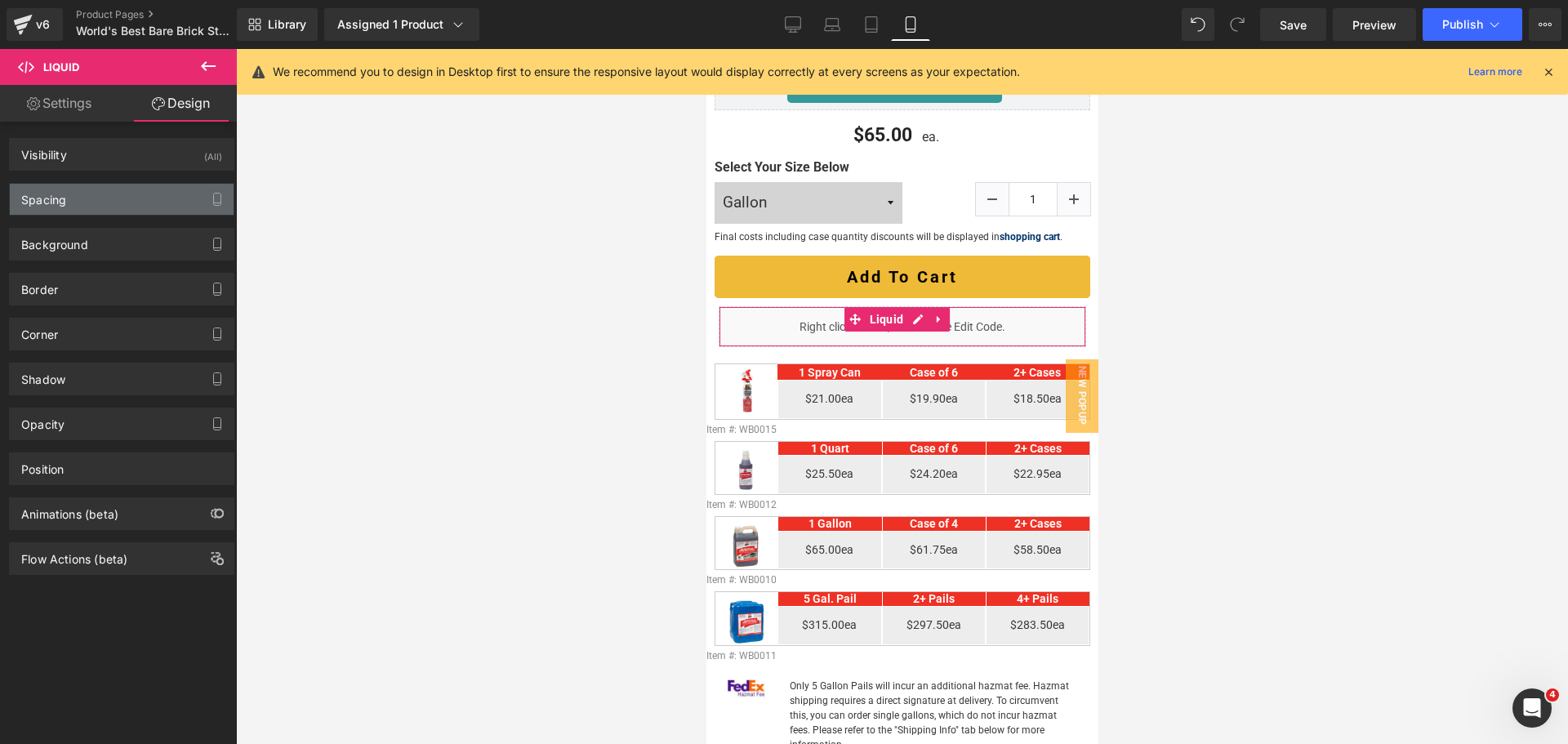
click at [84, 186] on div "Spacing" at bounding box center [121, 199] width 224 height 31
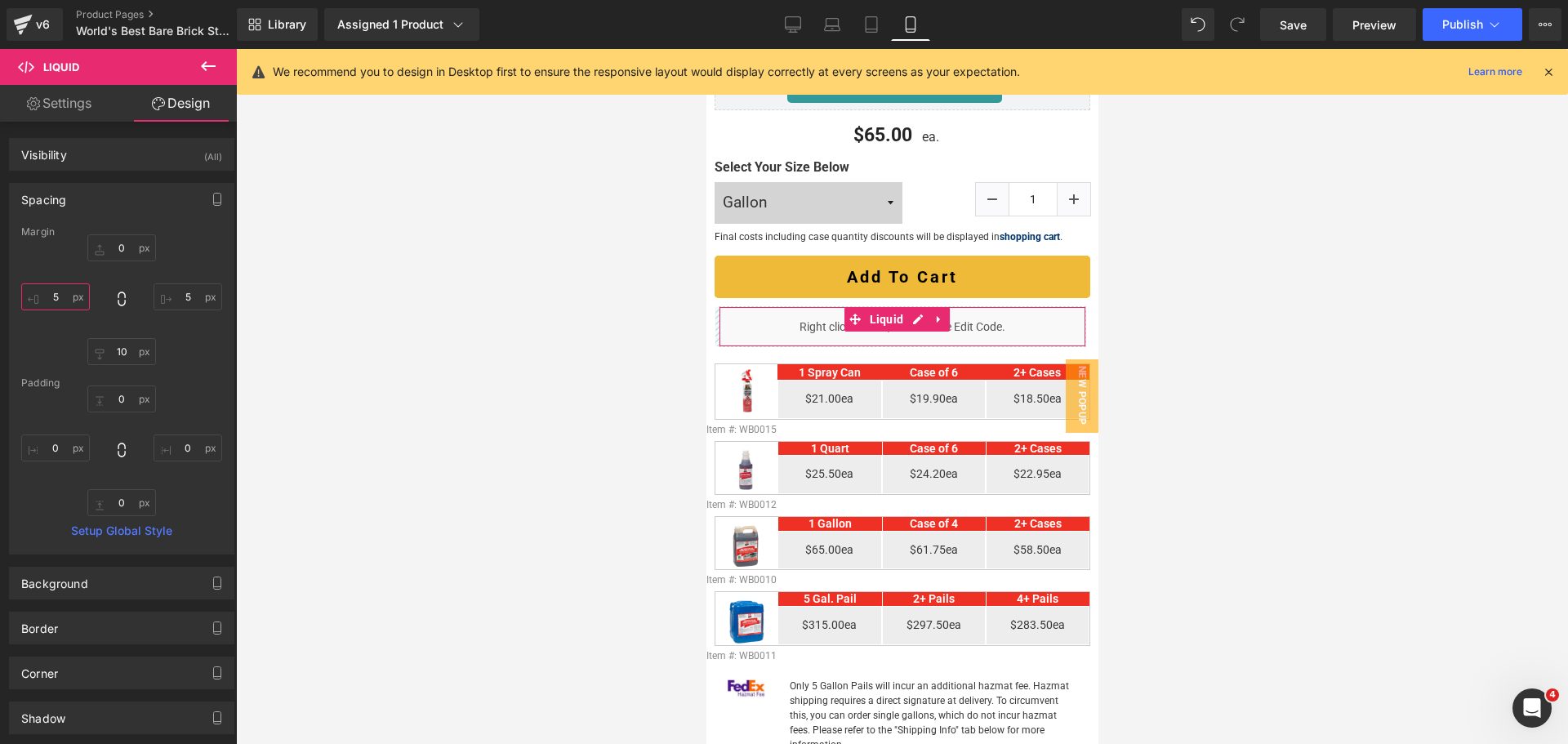
click at [48, 296] on input "5" at bounding box center [55, 297] width 68 height 27
type input "0"
click at [181, 296] on input "5" at bounding box center [187, 297] width 68 height 27
type input "0"
click at [432, 281] on div at bounding box center [902, 396] width 1332 height 695
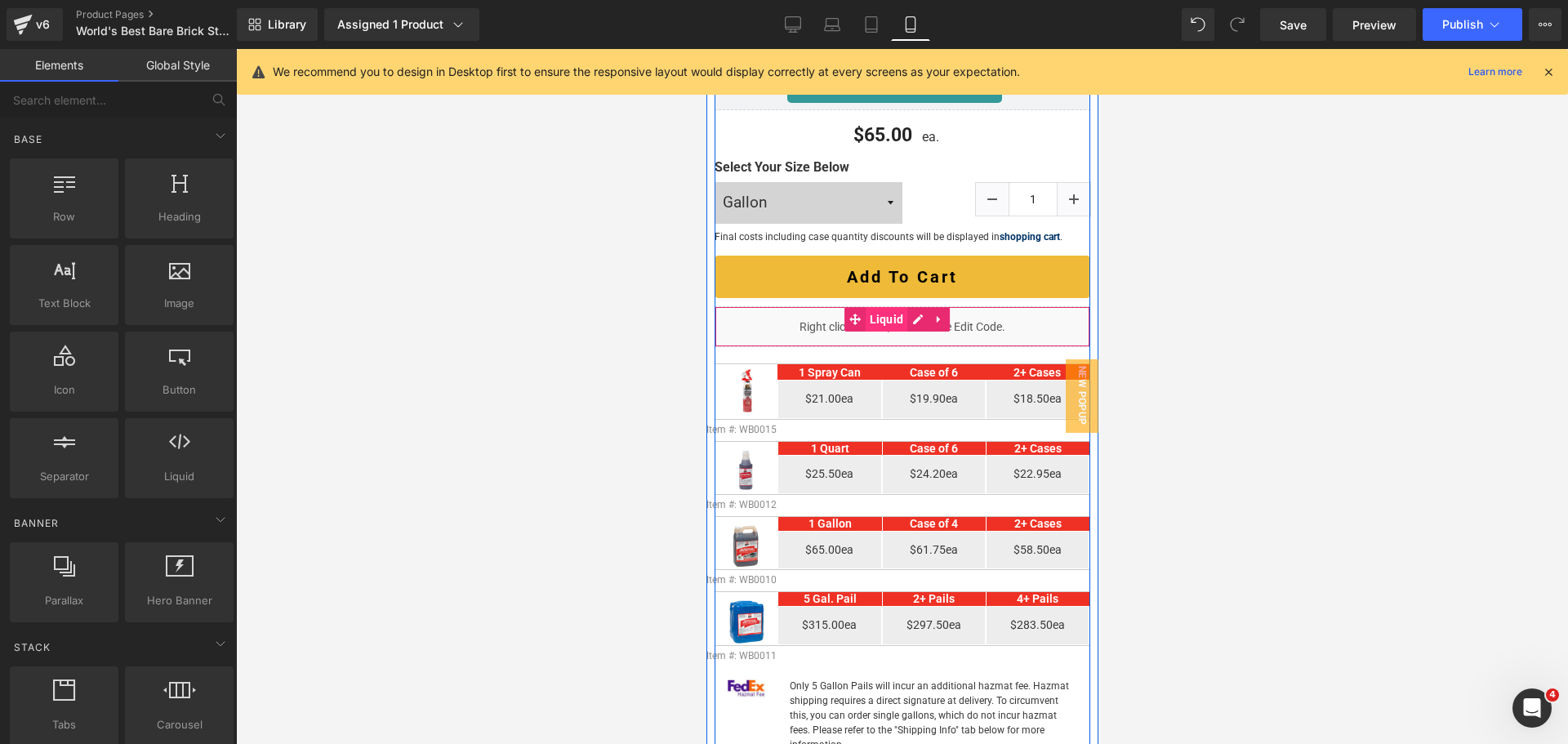
click at [876, 312] on span "Liquid" at bounding box center [886, 319] width 42 height 24
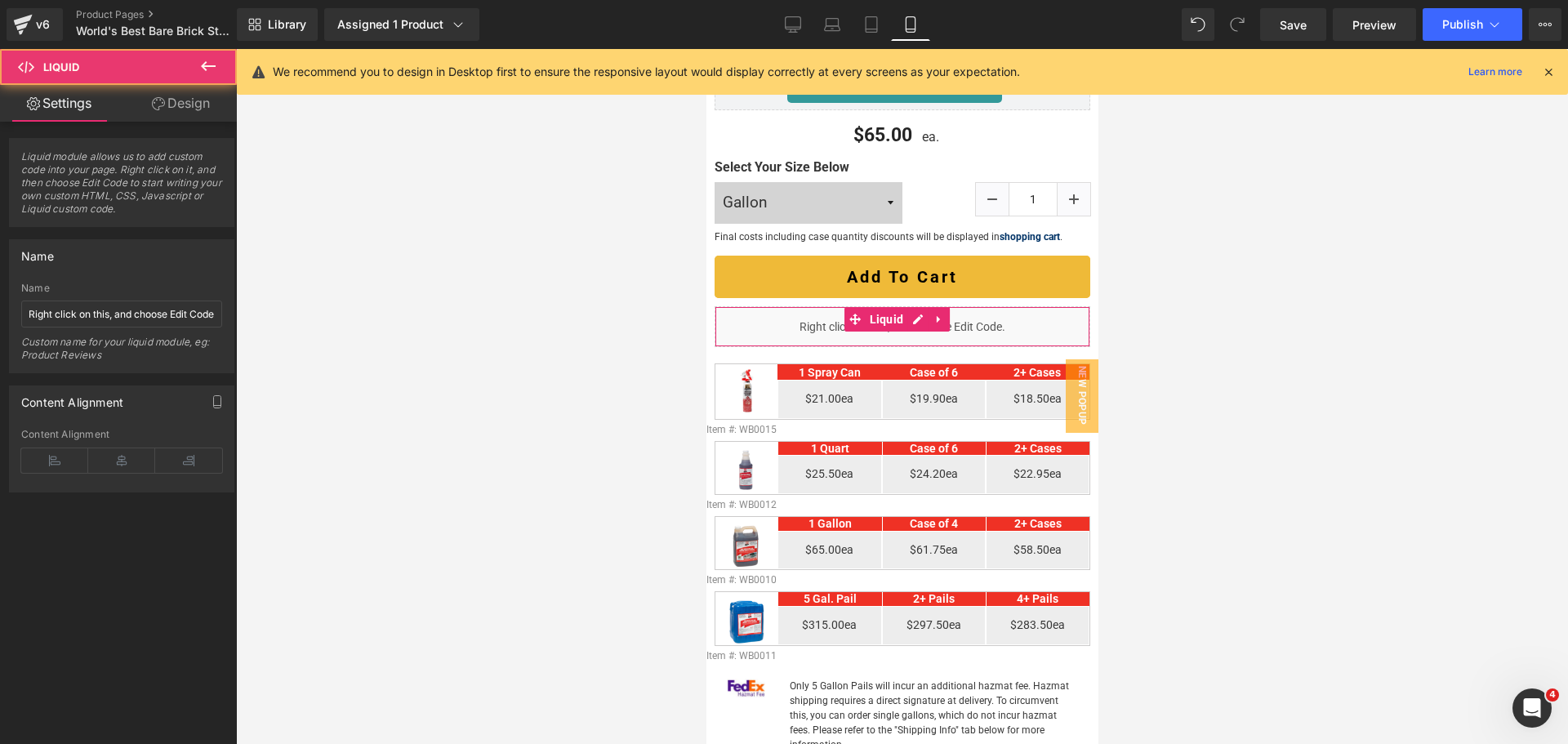
click at [191, 121] on div "Liquid module allows us to add custom code into your page. Right click on it, a…" at bounding box center [122, 307] width 245 height 371
click at [191, 118] on link "Design" at bounding box center [181, 104] width 118 height 37
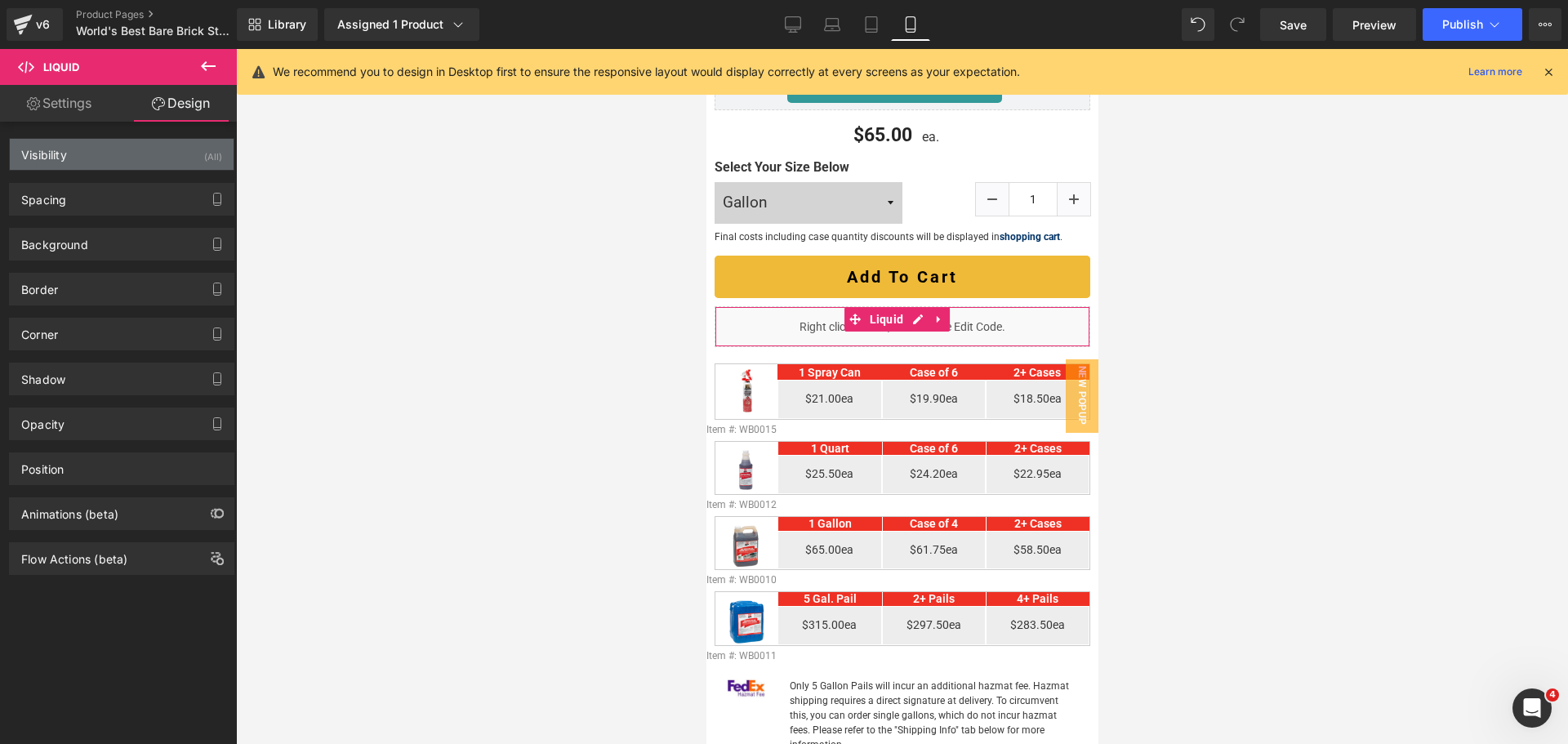
click at [170, 149] on div "Visibility (All)" at bounding box center [121, 154] width 224 height 31
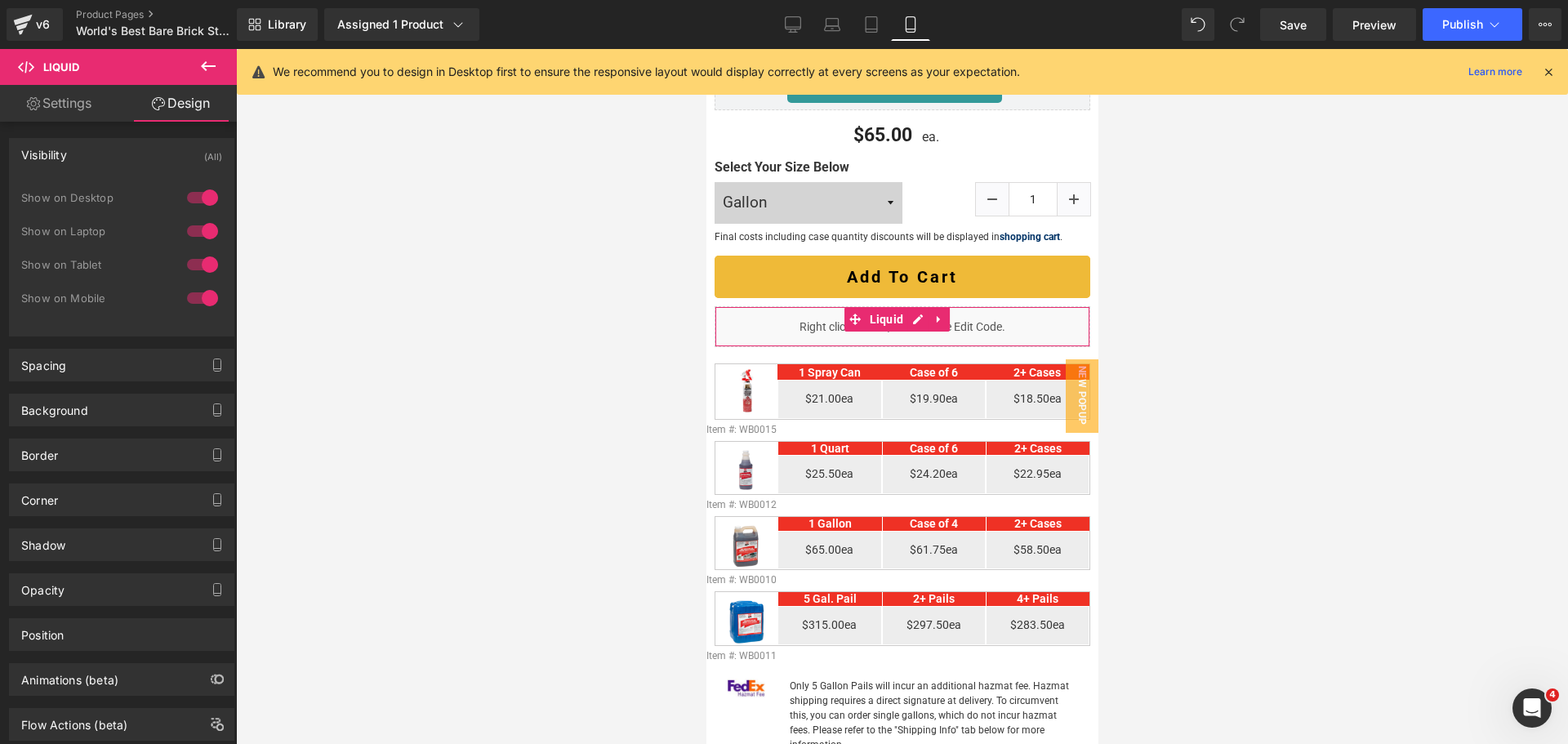
click at [201, 284] on div "Show on Tablet" at bounding box center [121, 273] width 201 height 34
click at [202, 289] on div at bounding box center [202, 298] width 39 height 26
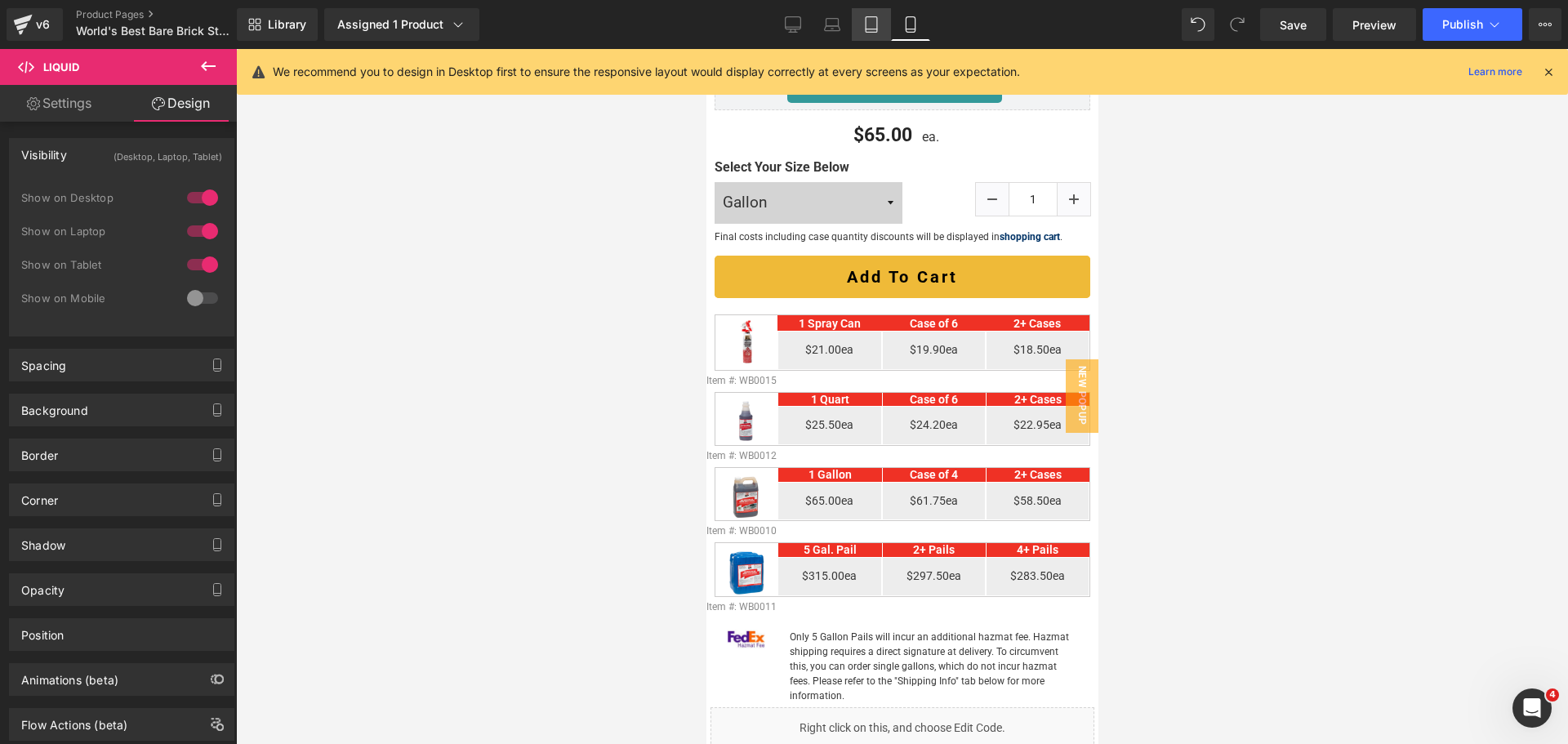
click at [877, 26] on icon at bounding box center [871, 24] width 12 height 15
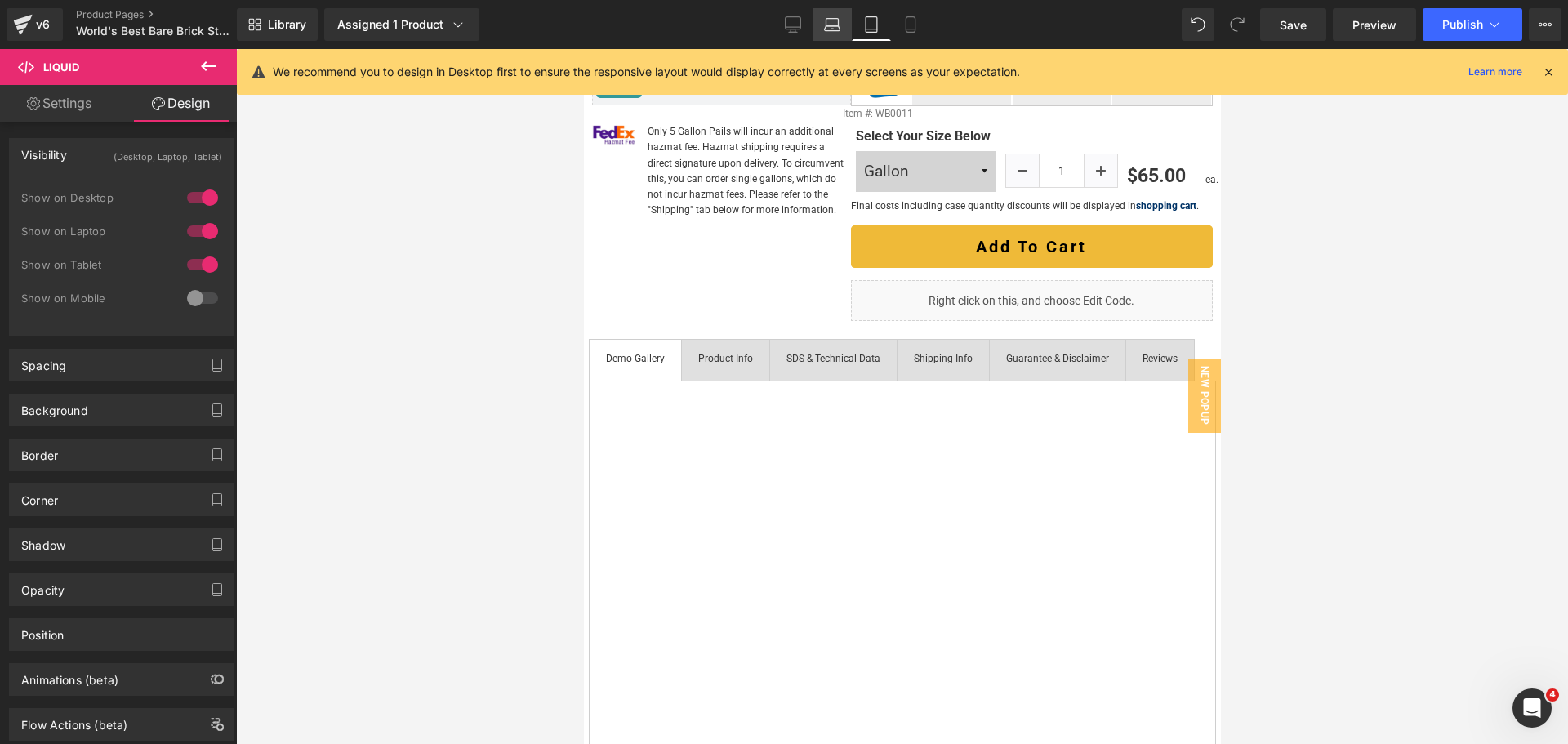
click at [827, 24] on icon at bounding box center [832, 22] width 13 height 8
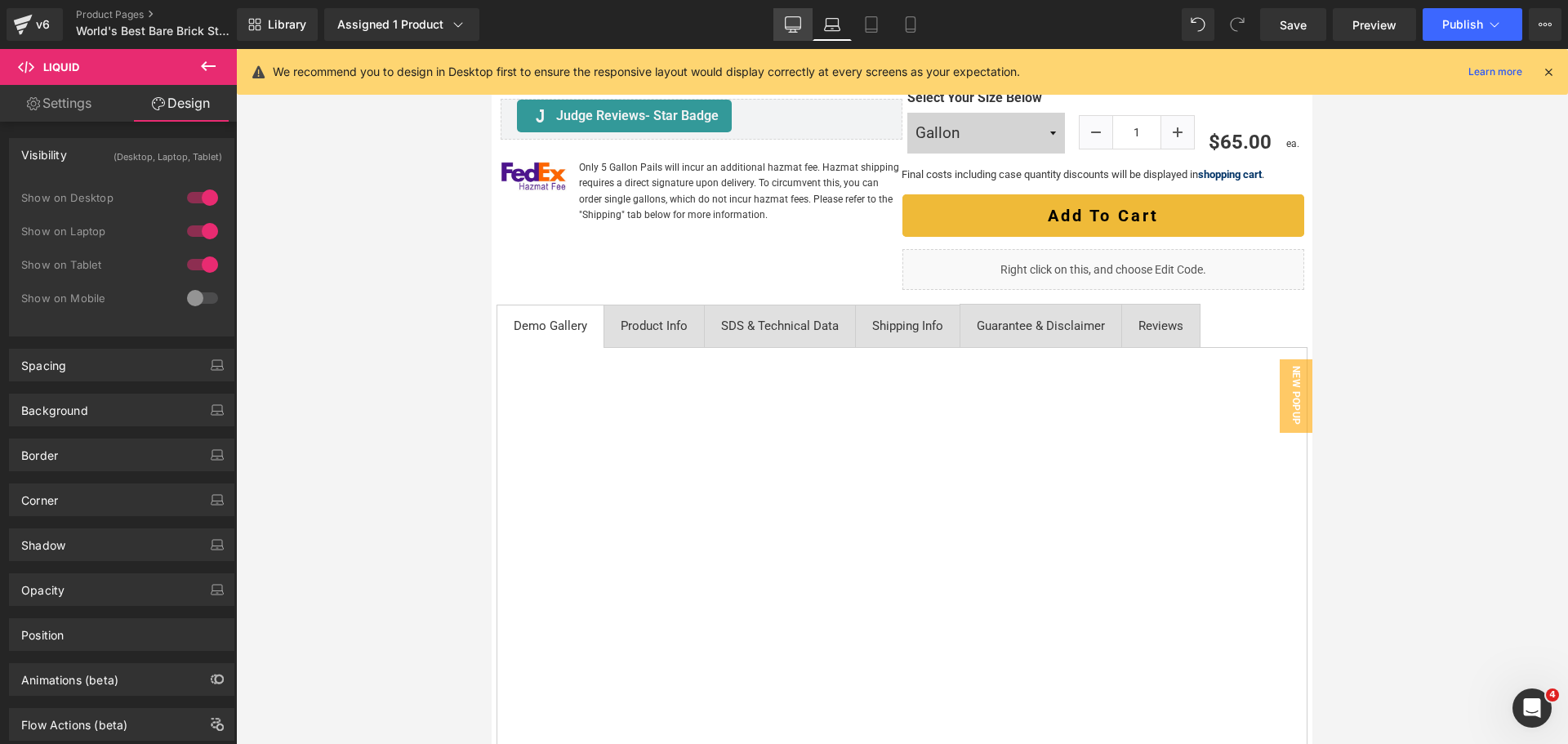
click at [803, 23] on link "Desktop" at bounding box center [793, 24] width 39 height 33
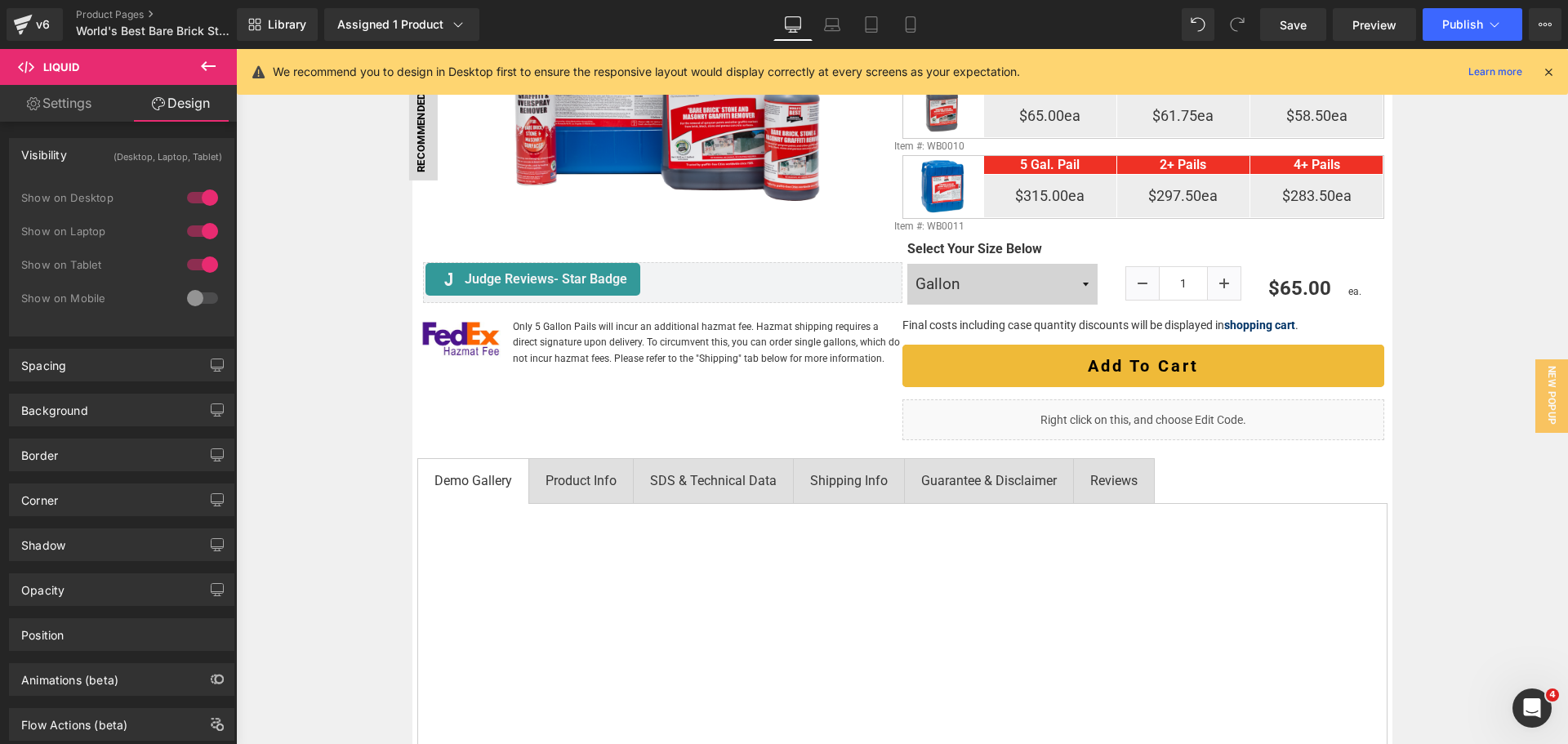
scroll to position [246, 0]
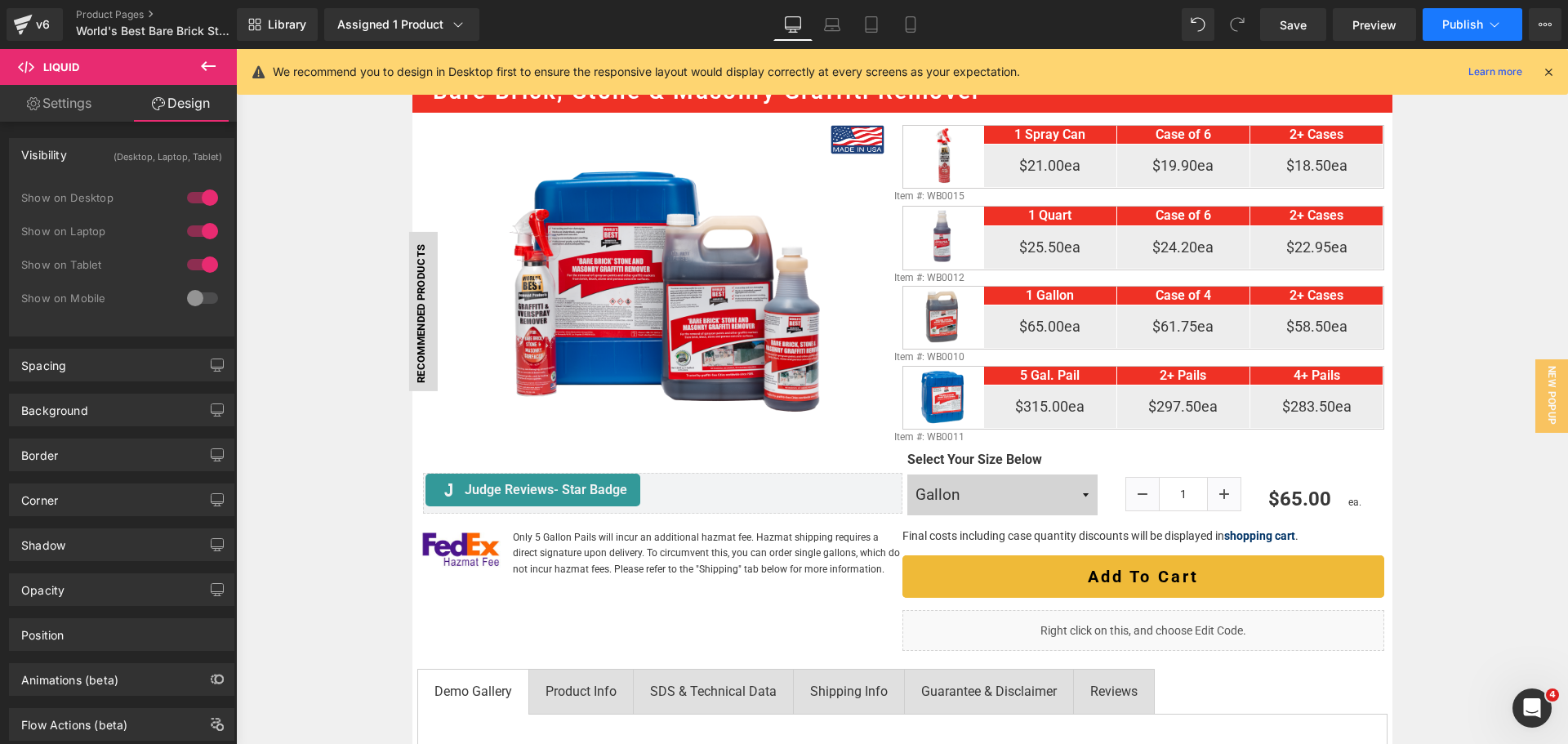
click at [1462, 20] on span "Publish" at bounding box center [1463, 24] width 40 height 13
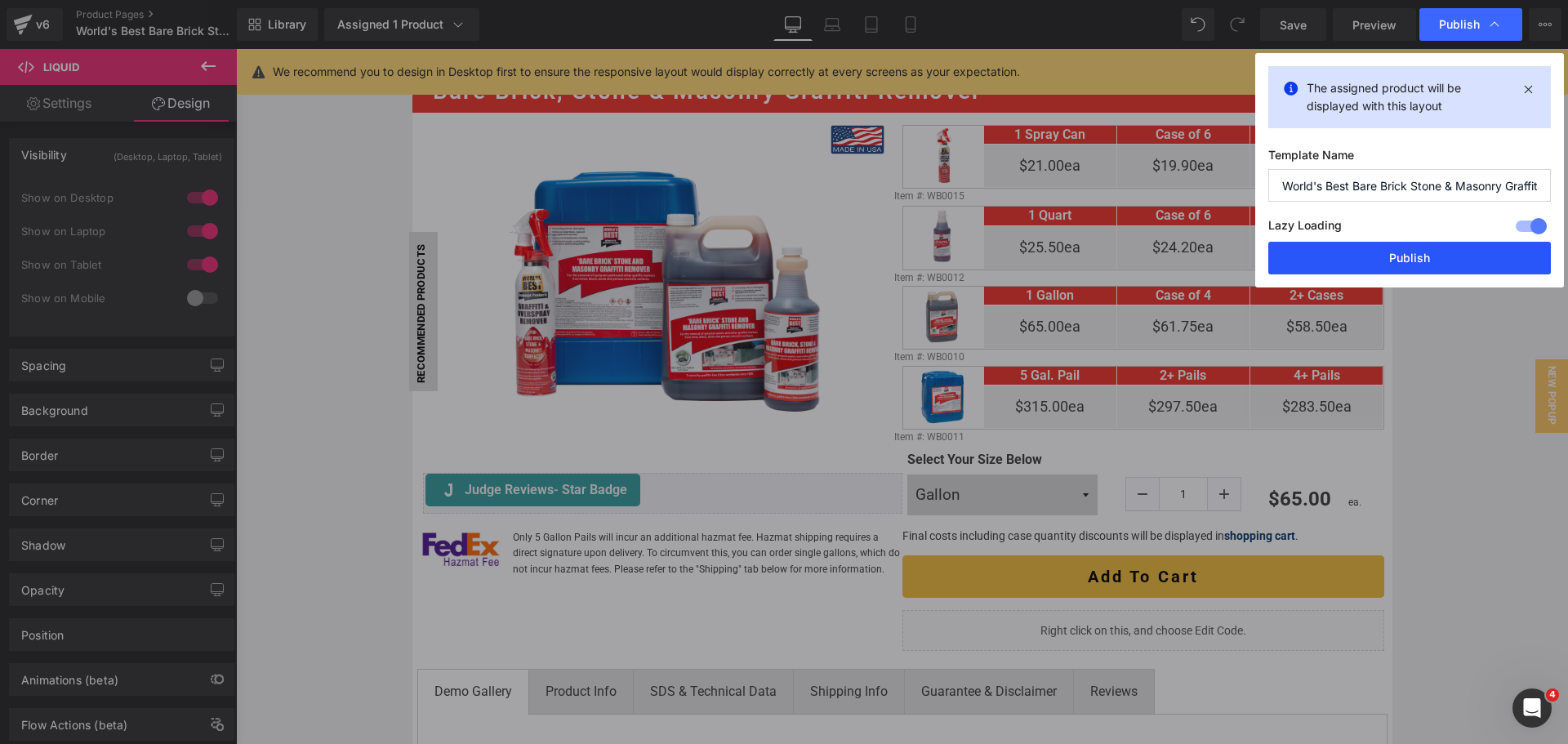
click at [1412, 261] on button "Publish" at bounding box center [1409, 258] width 283 height 33
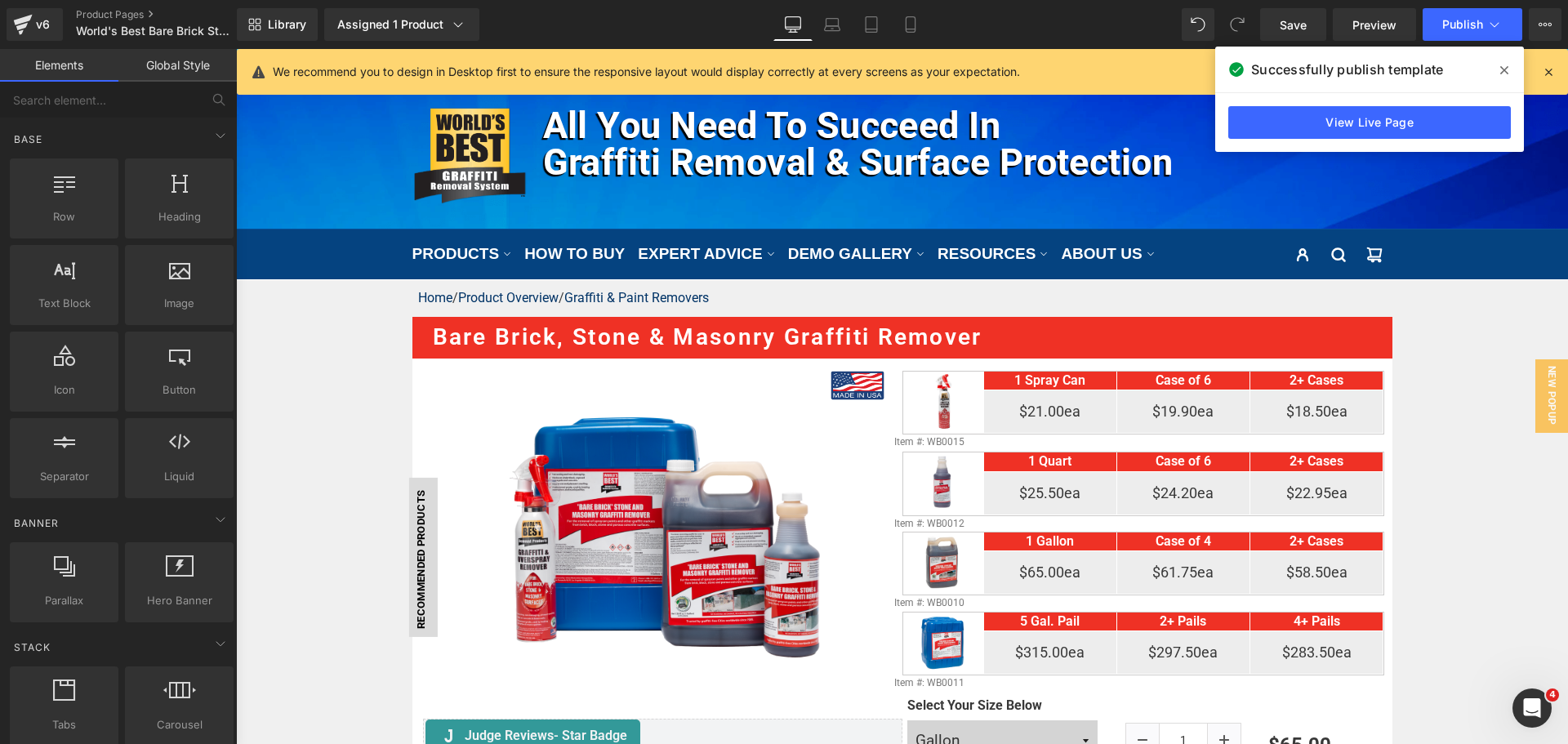
scroll to position [0, 0]
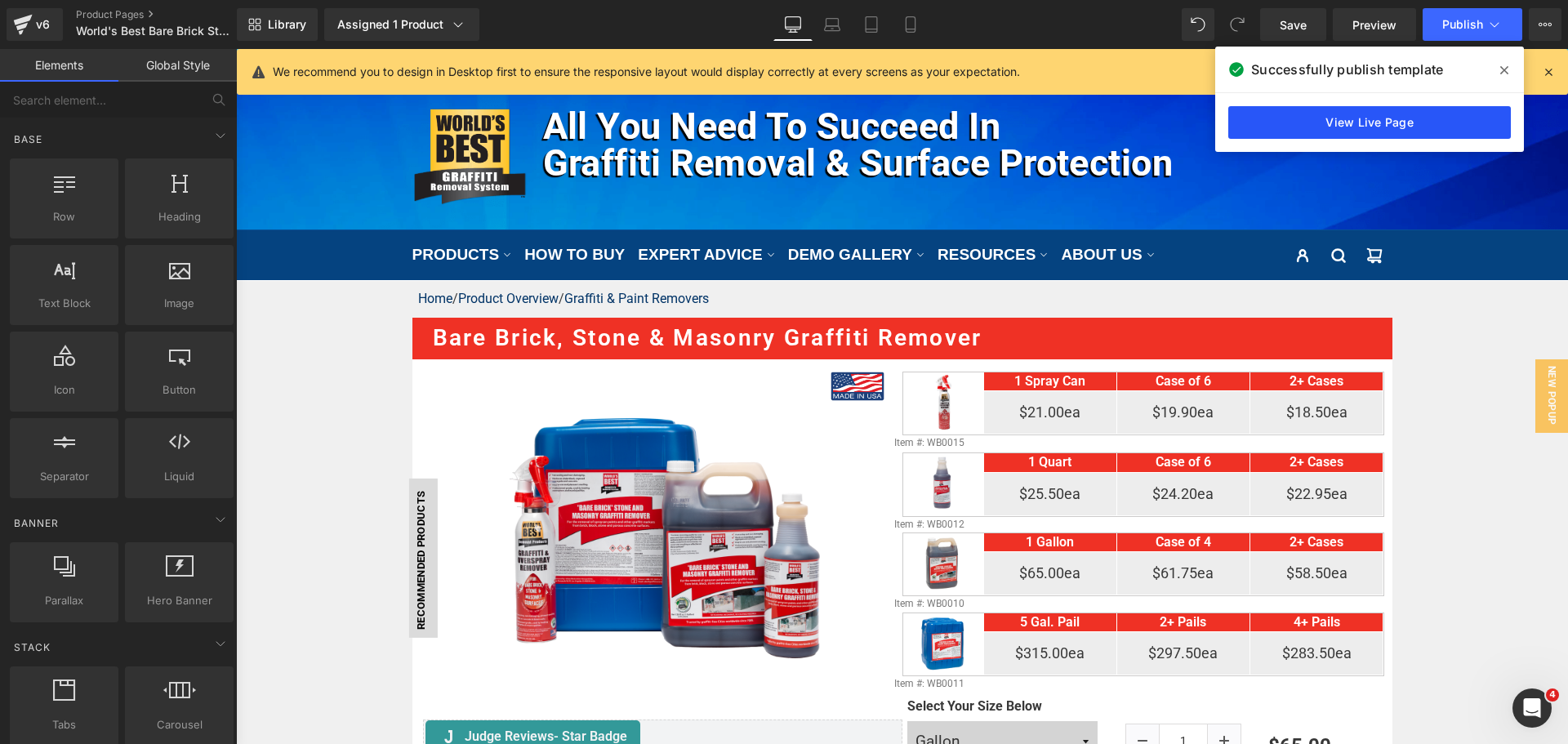
click at [1457, 137] on link "View Live Page" at bounding box center [1369, 122] width 283 height 33
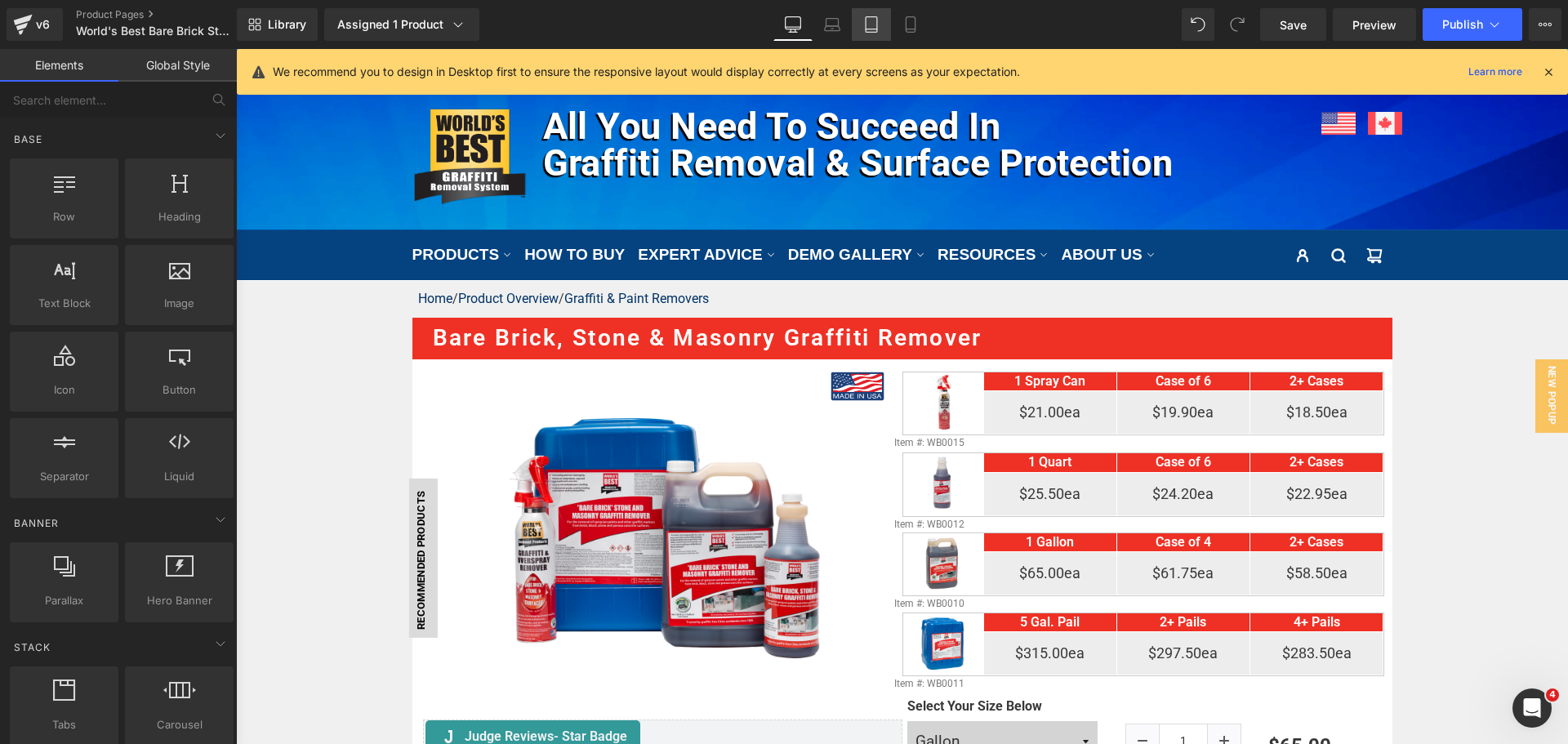
click at [881, 35] on link "Tablet" at bounding box center [871, 24] width 39 height 33
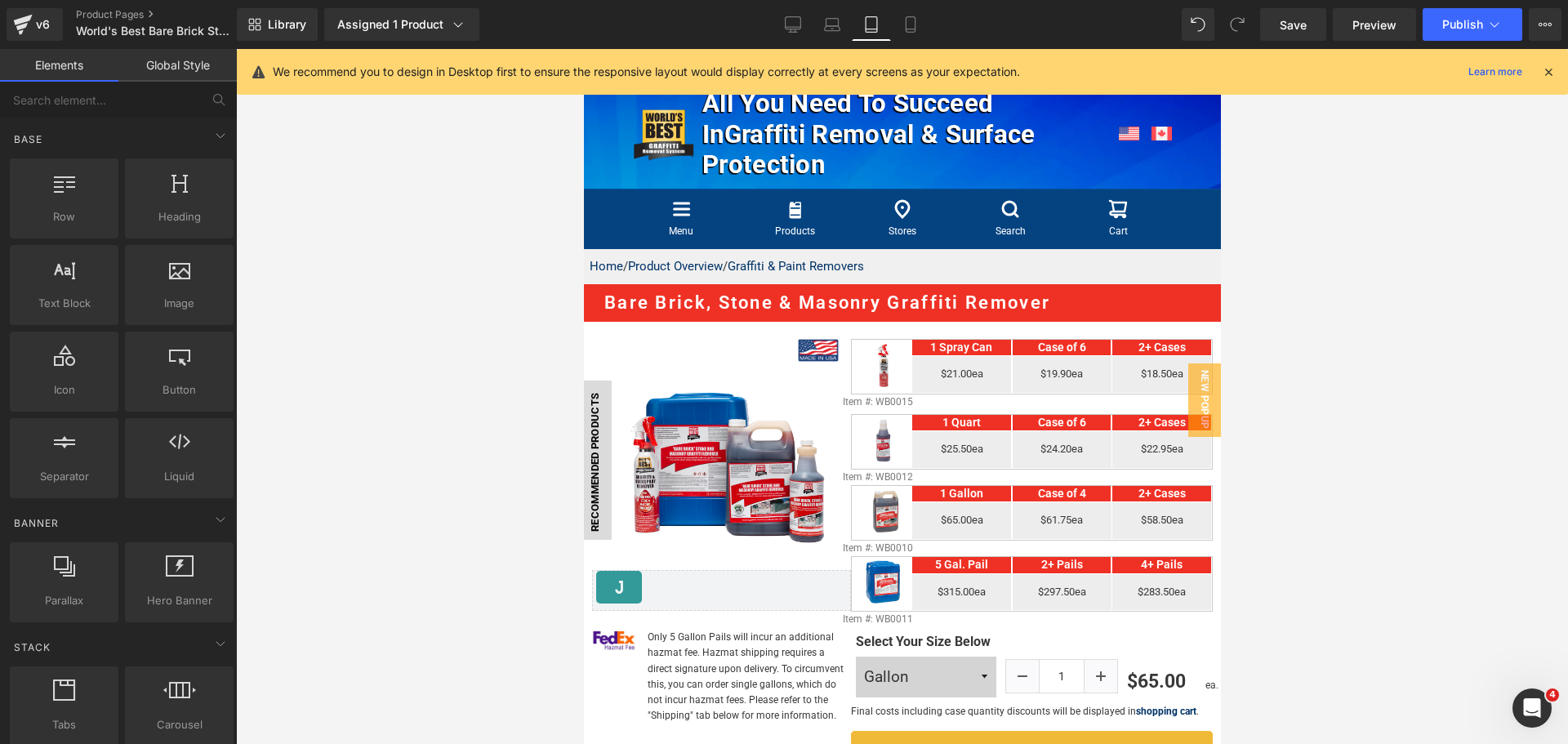
scroll to position [200, 0]
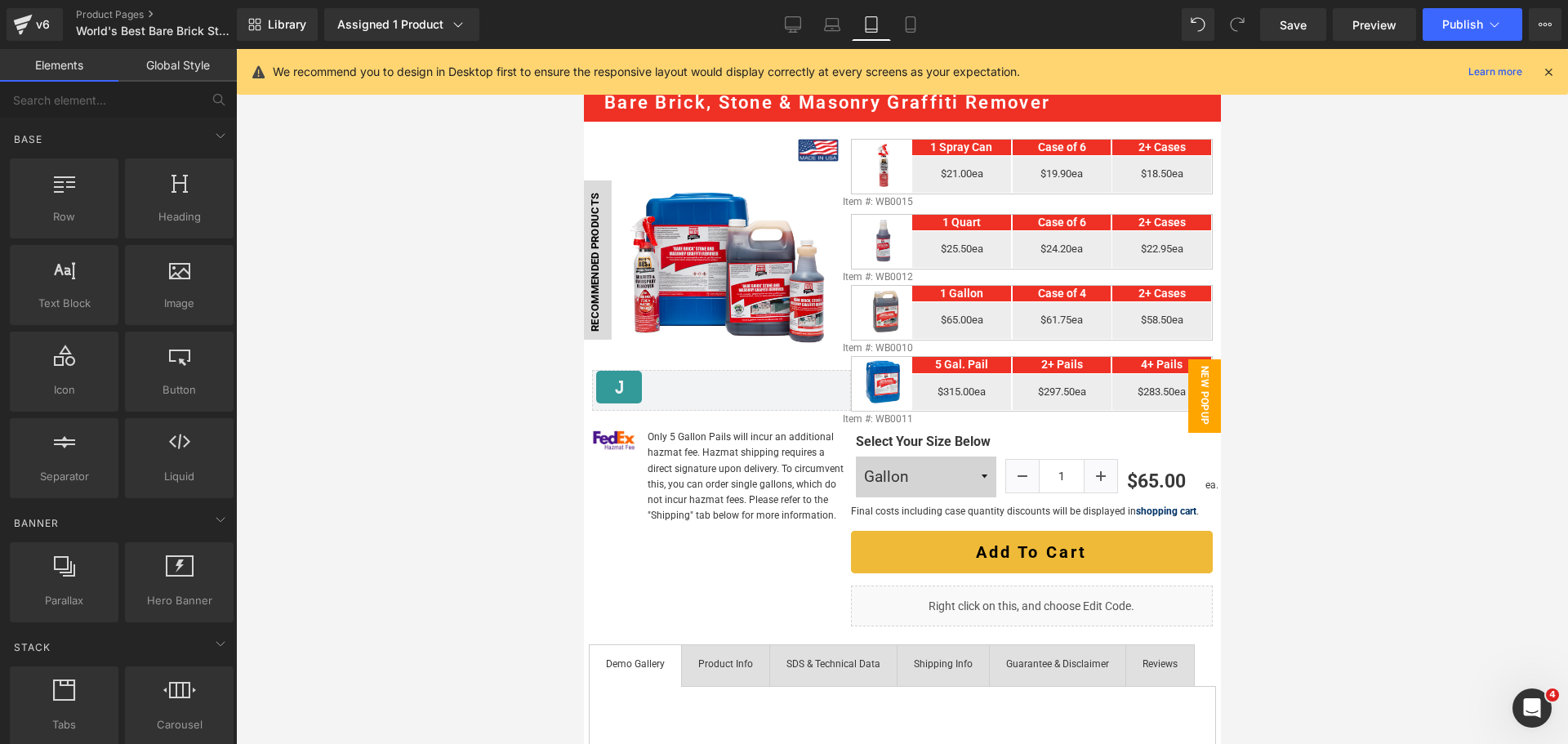
click at [1199, 397] on span "New Popup" at bounding box center [1204, 396] width 33 height 73
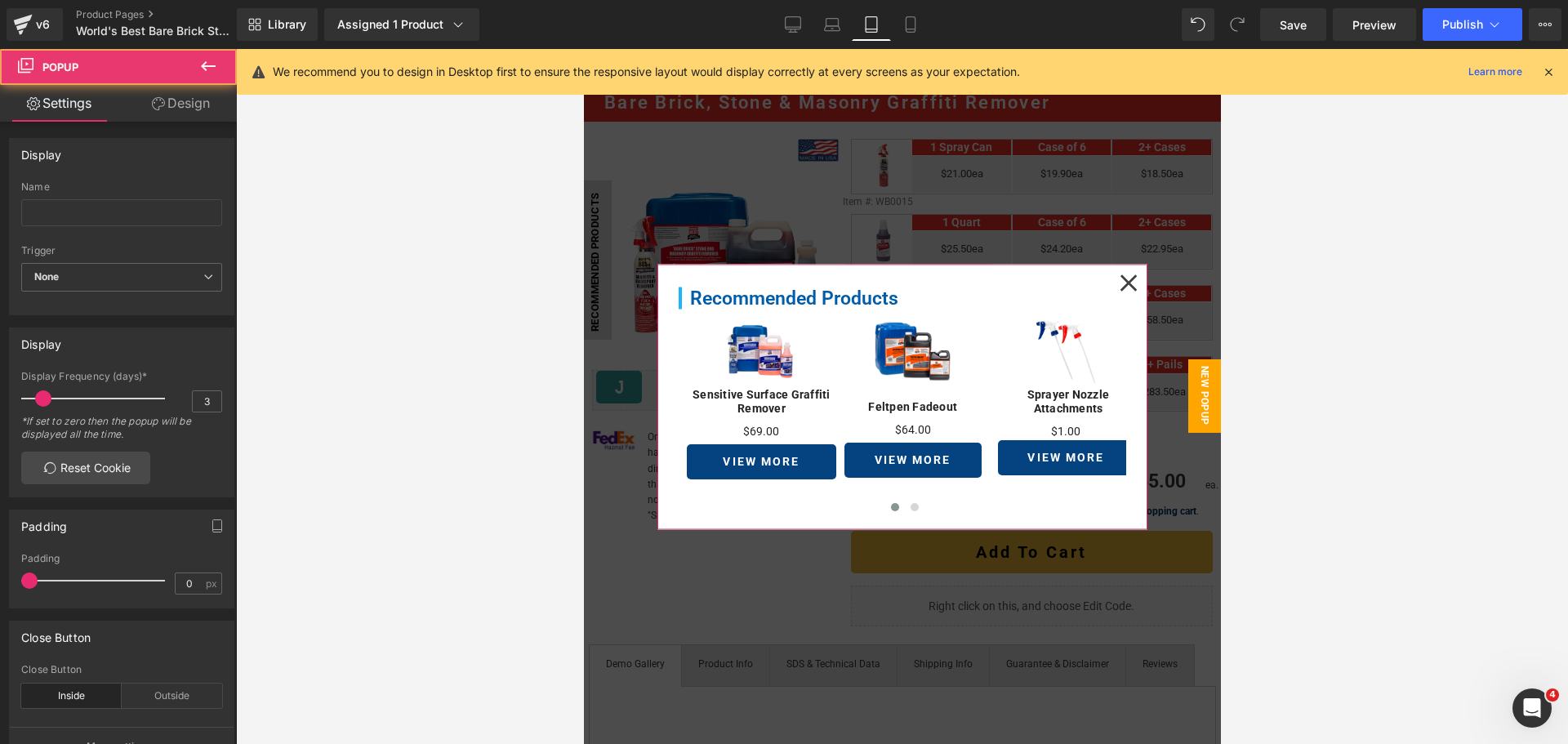
click at [1124, 288] on icon at bounding box center [1128, 283] width 17 height 17
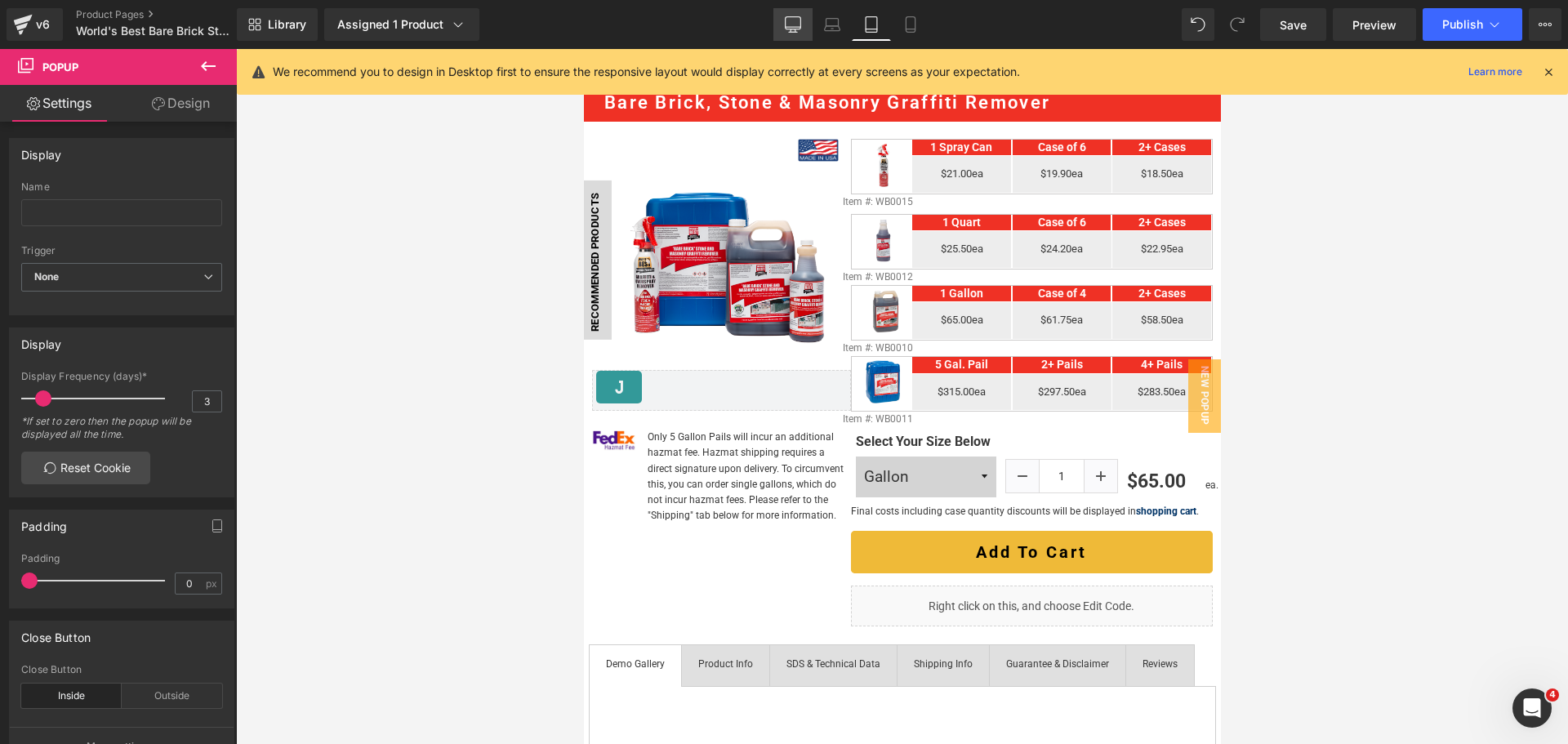
click at [793, 17] on icon at bounding box center [794, 23] width 15 height 13
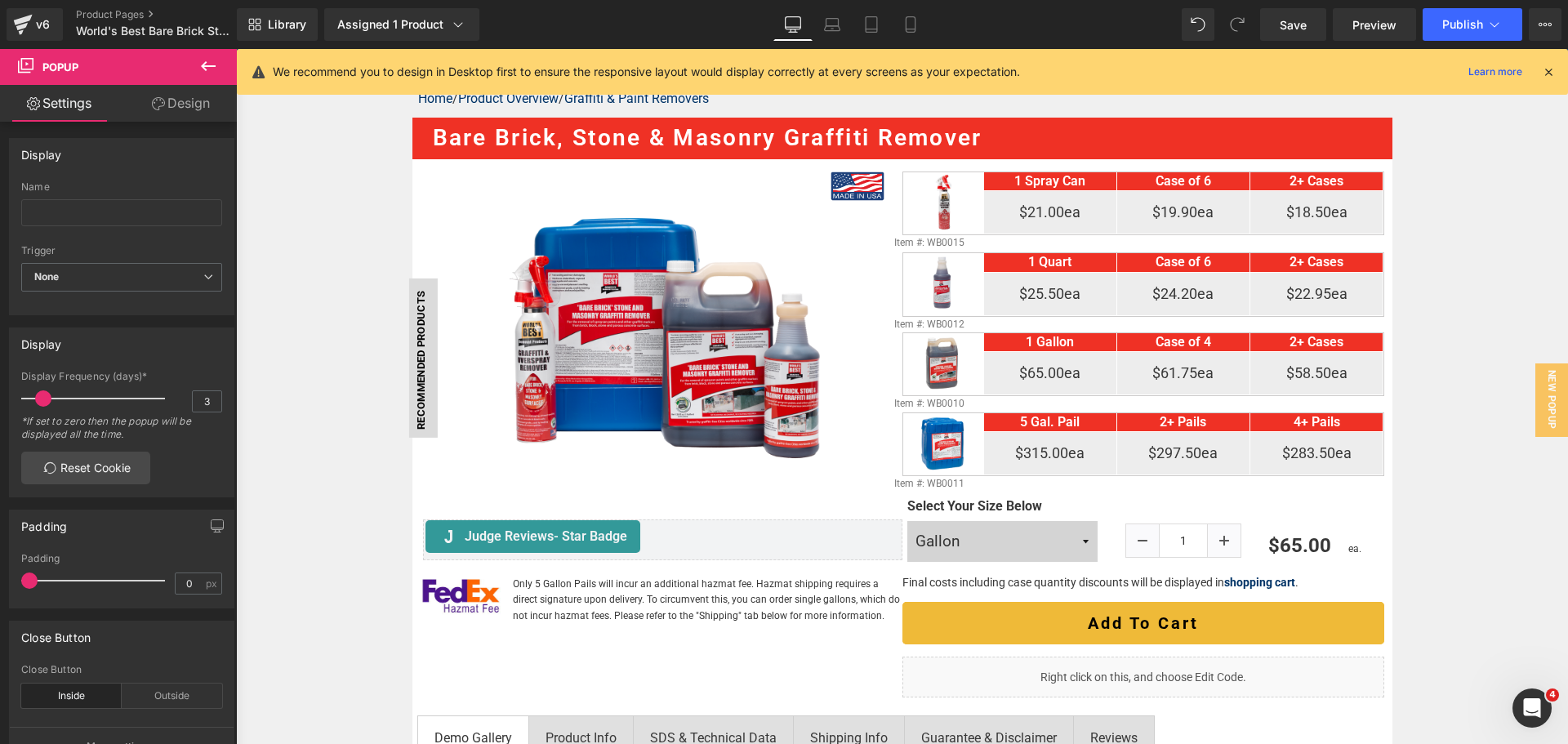
scroll to position [0, 0]
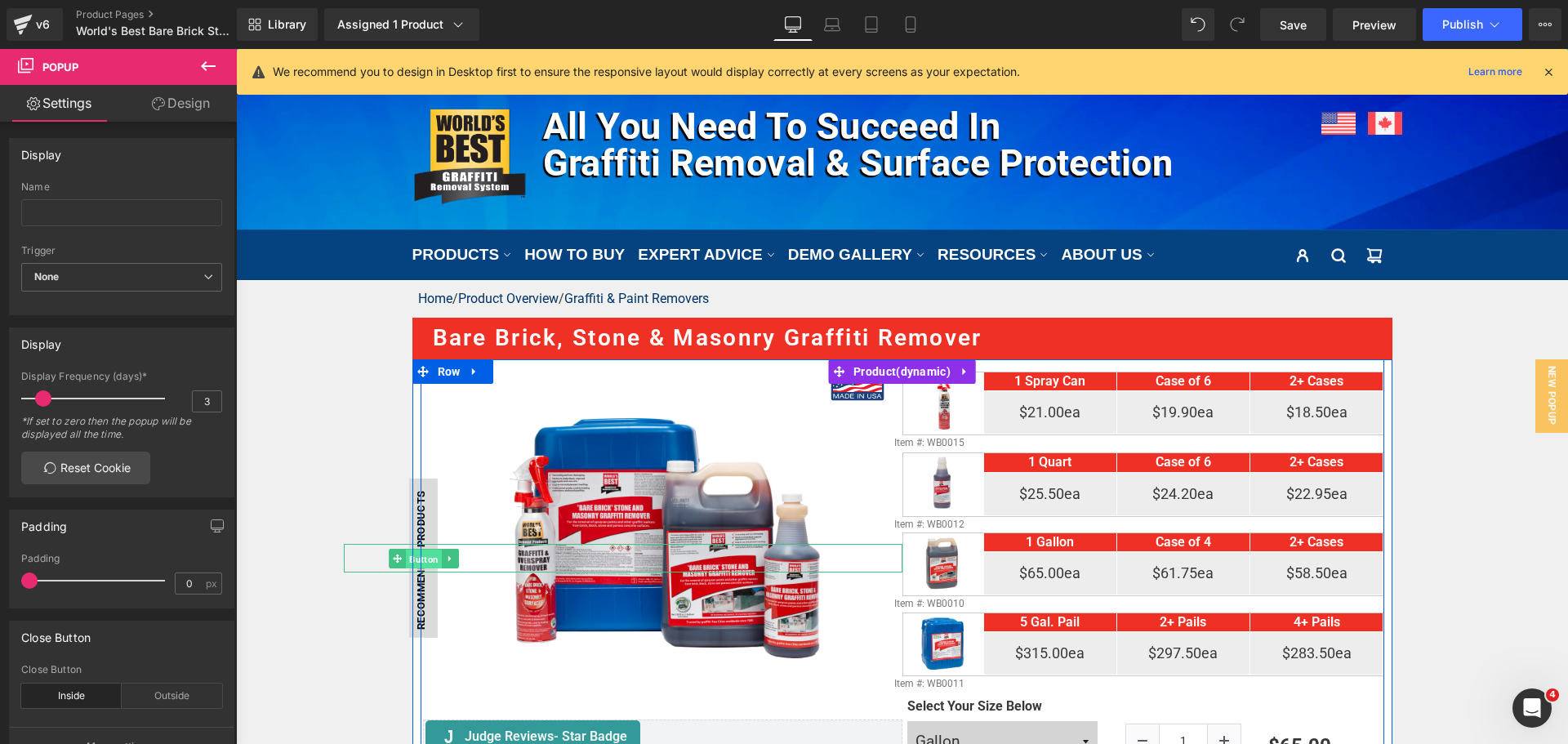
click at [419, 563] on span "Button" at bounding box center [423, 559] width 36 height 19
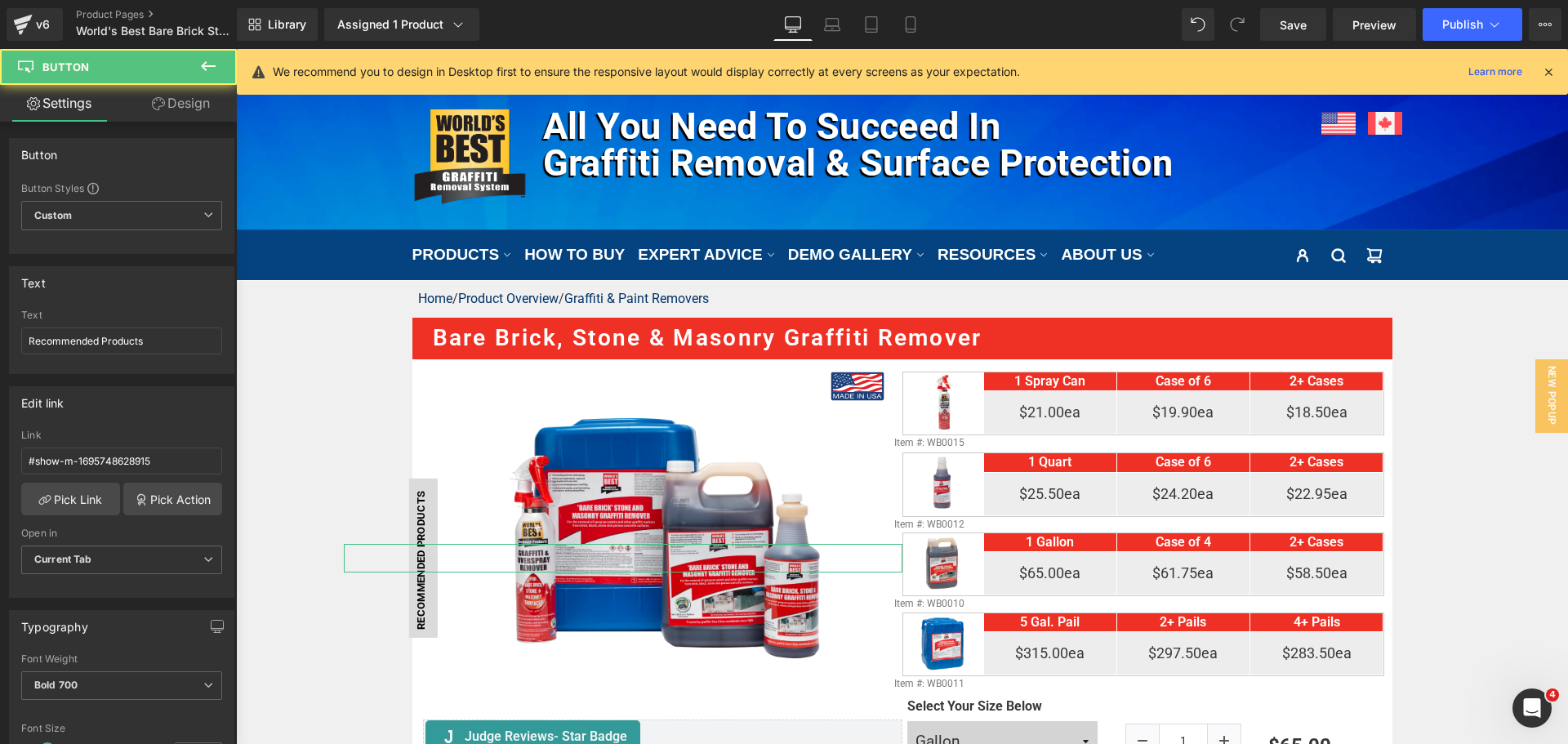
click at [191, 99] on link "Design" at bounding box center [181, 104] width 118 height 37
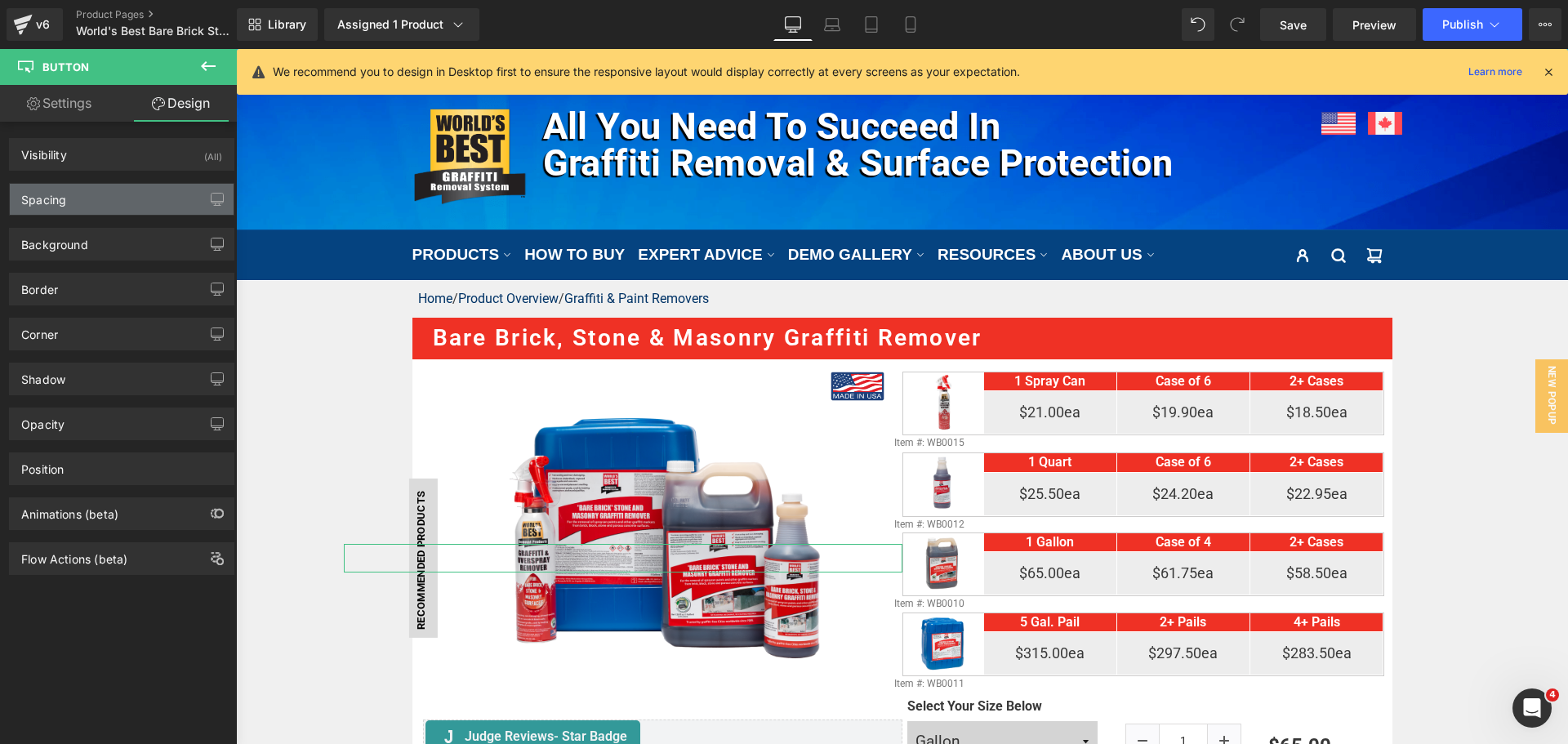
click at [140, 191] on div "Spacing" at bounding box center [121, 199] width 224 height 31
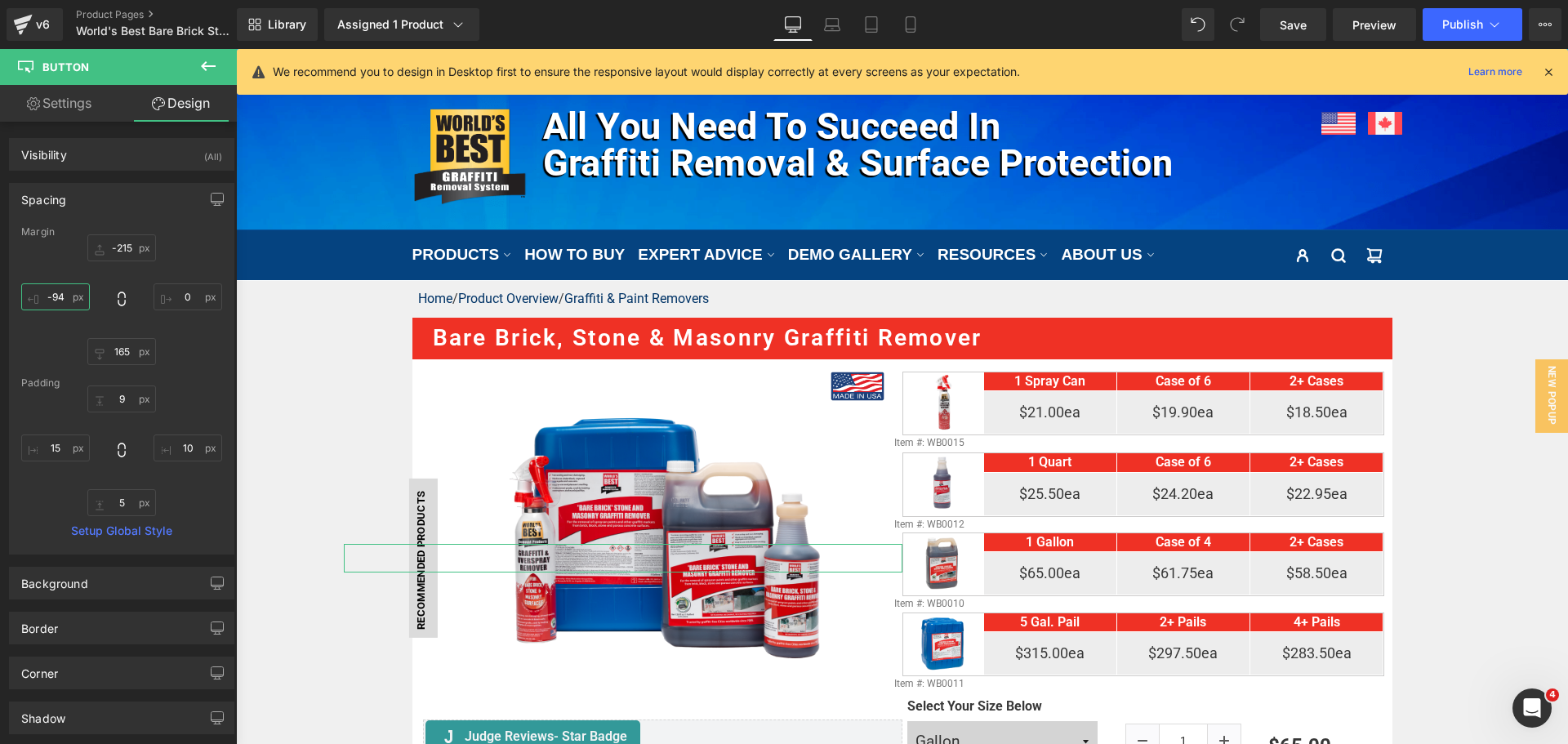
click at [71, 305] on input "text" at bounding box center [55, 297] width 68 height 27
type input "-92"
click at [1466, 16] on button "Publish" at bounding box center [1473, 24] width 100 height 33
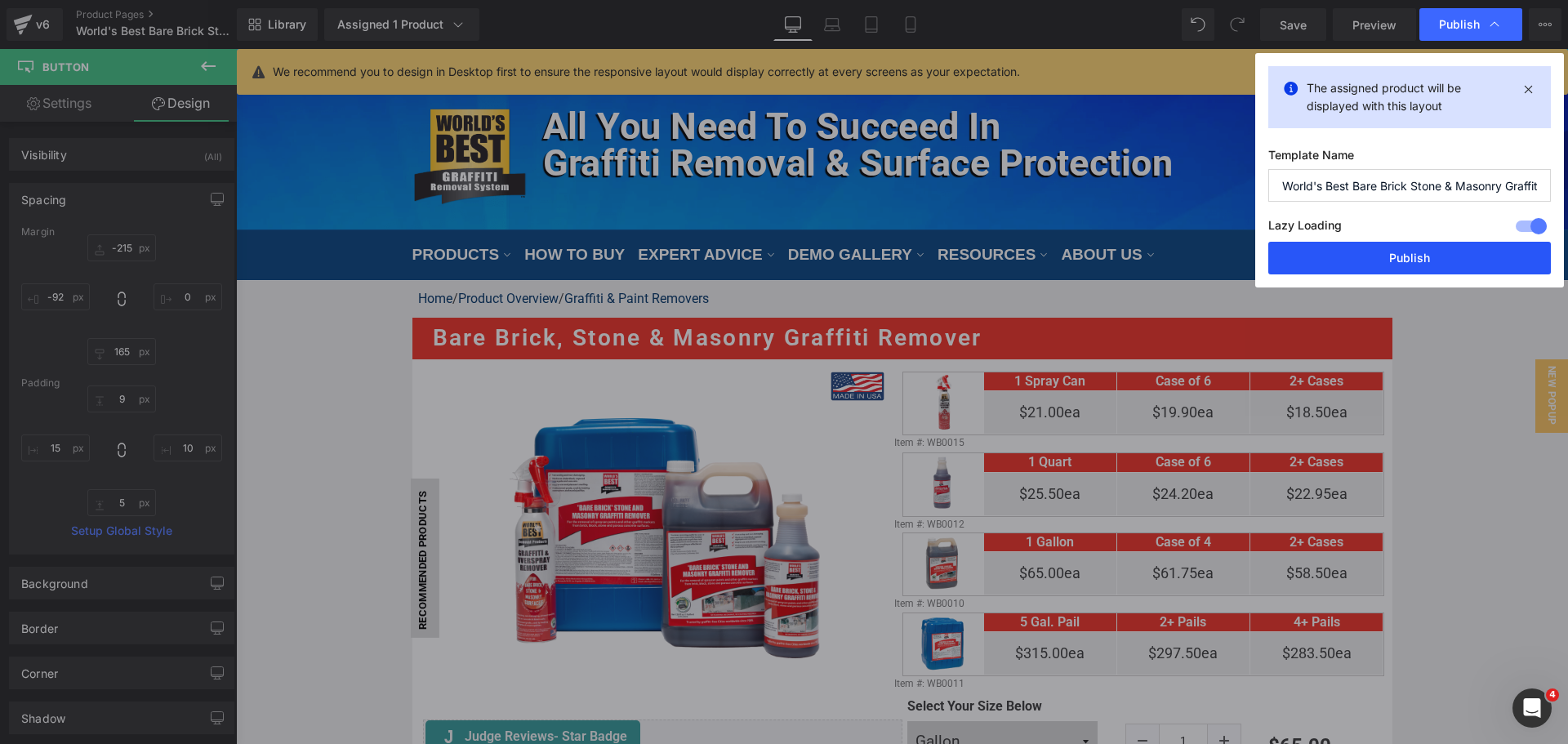
click at [1422, 271] on button "Publish" at bounding box center [1409, 258] width 283 height 33
